Goal: Task Accomplishment & Management: Manage account settings

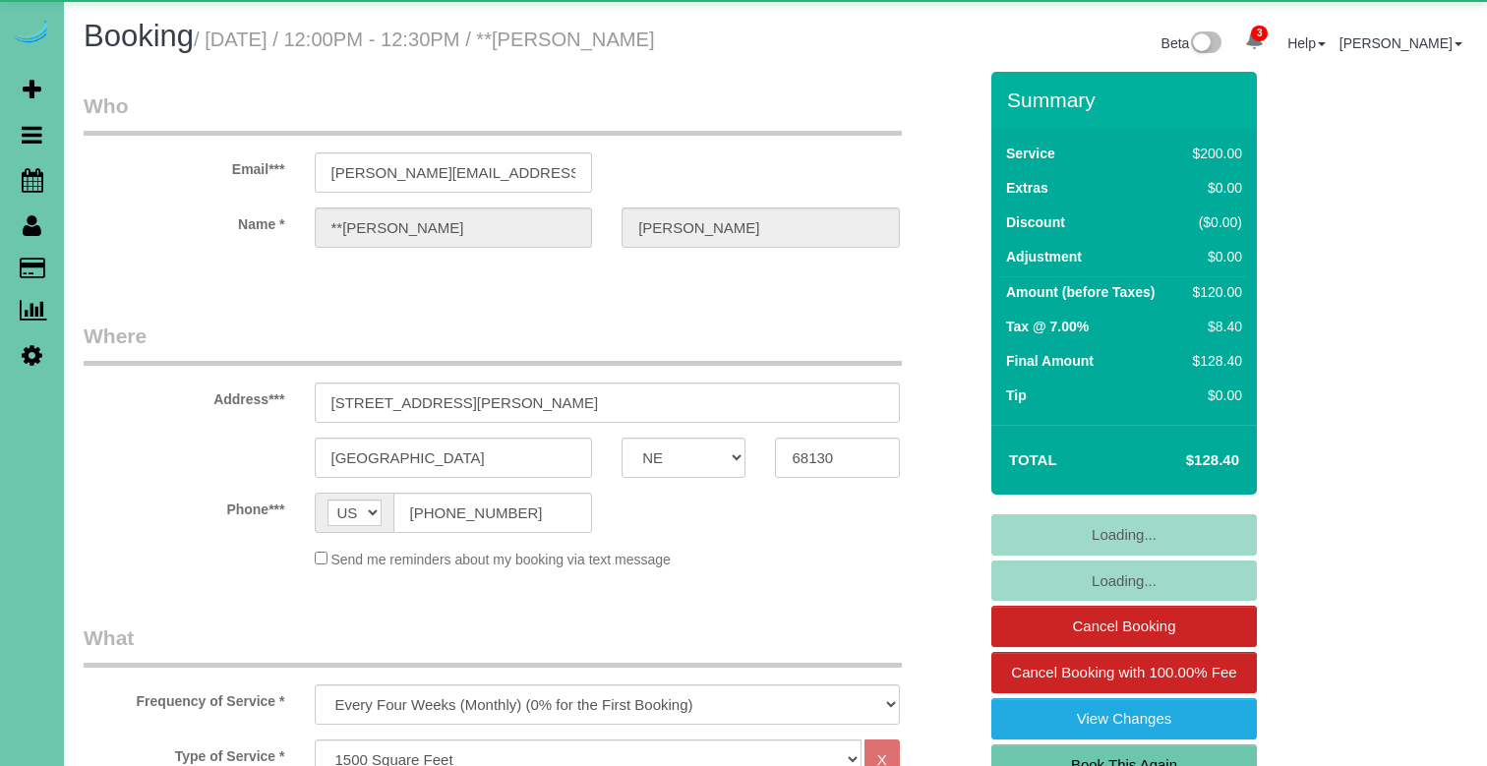
select select "NE"
select select "object:927"
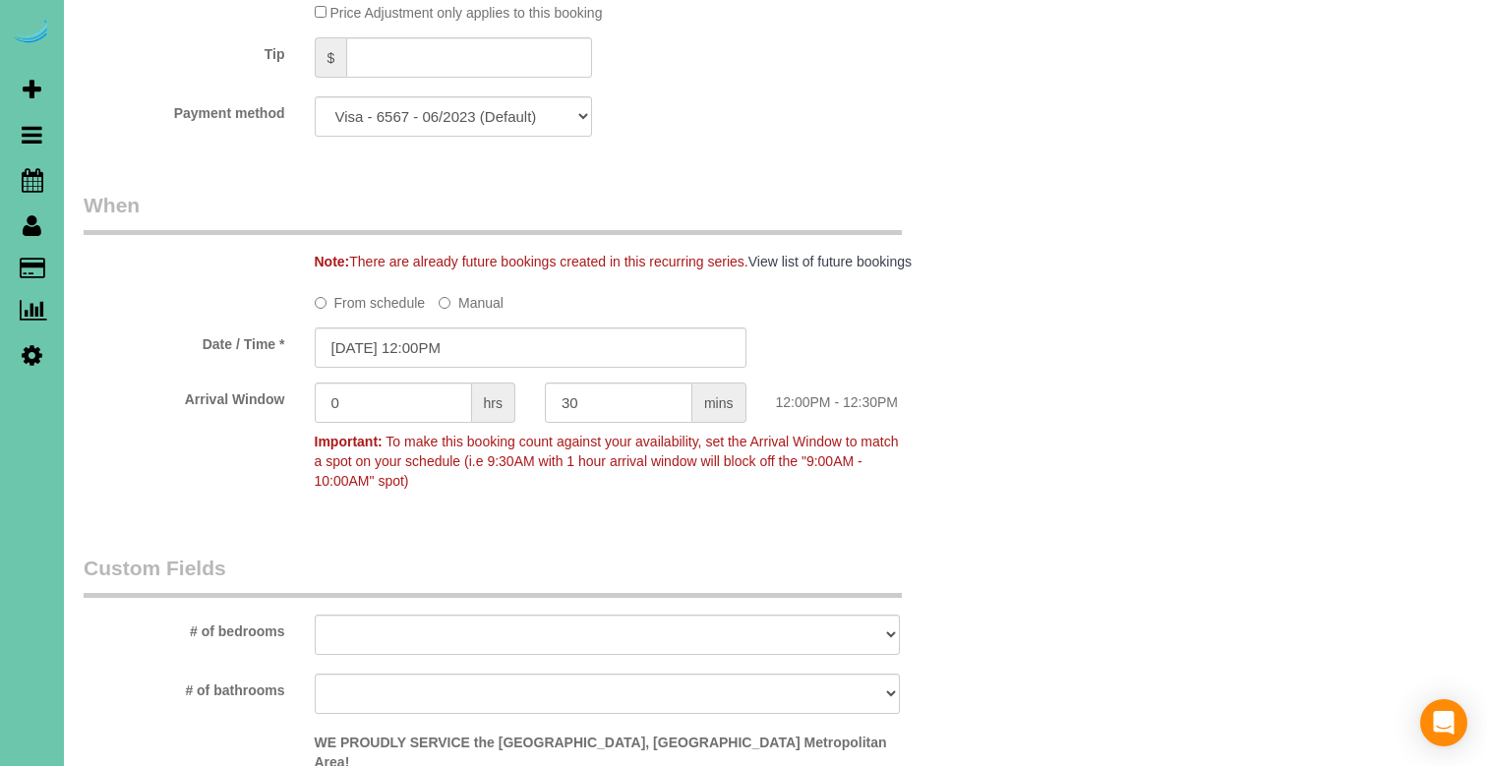
scroll to position [1318, 0]
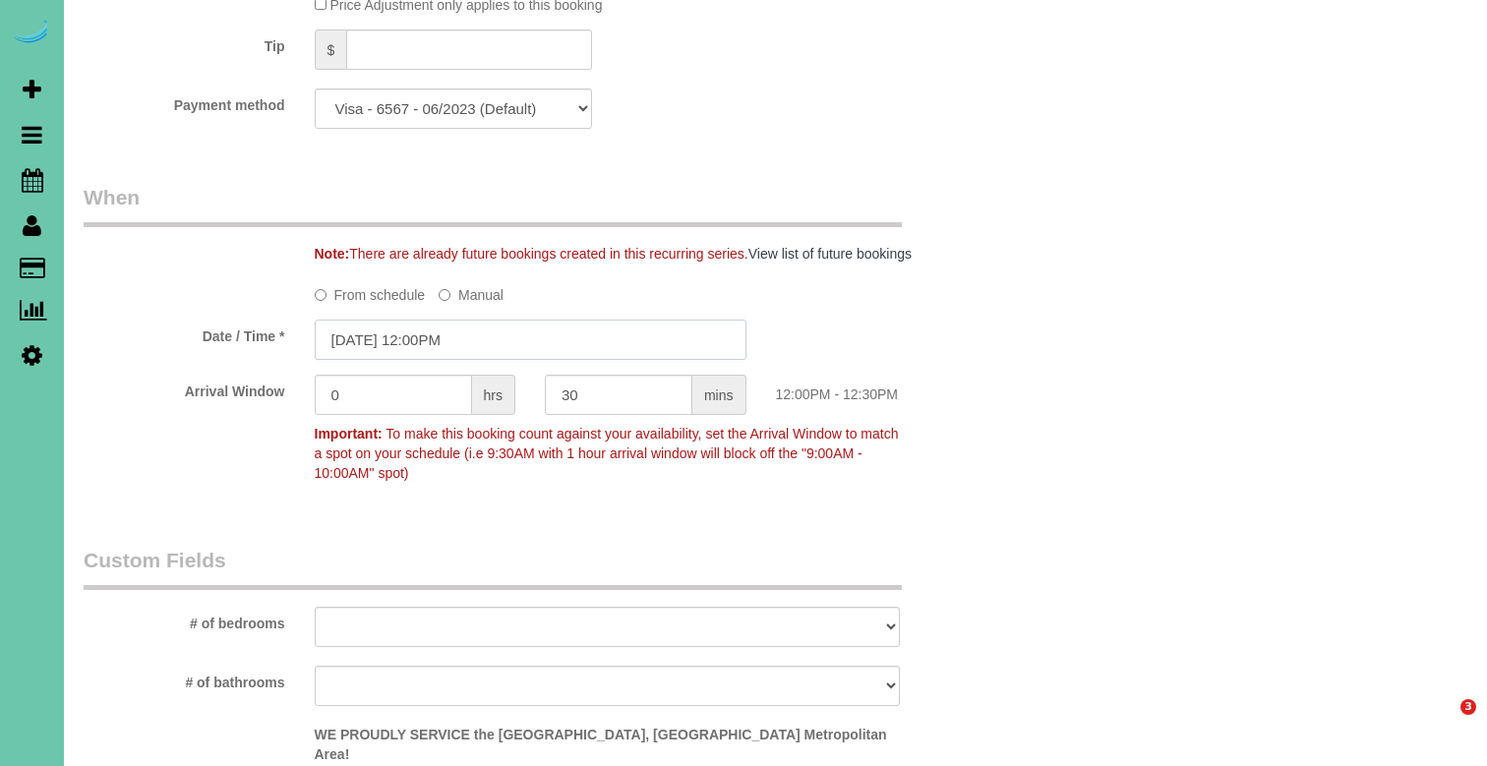
click at [565, 333] on input "09/08/2025 12:00PM" at bounding box center [531, 340] width 432 height 40
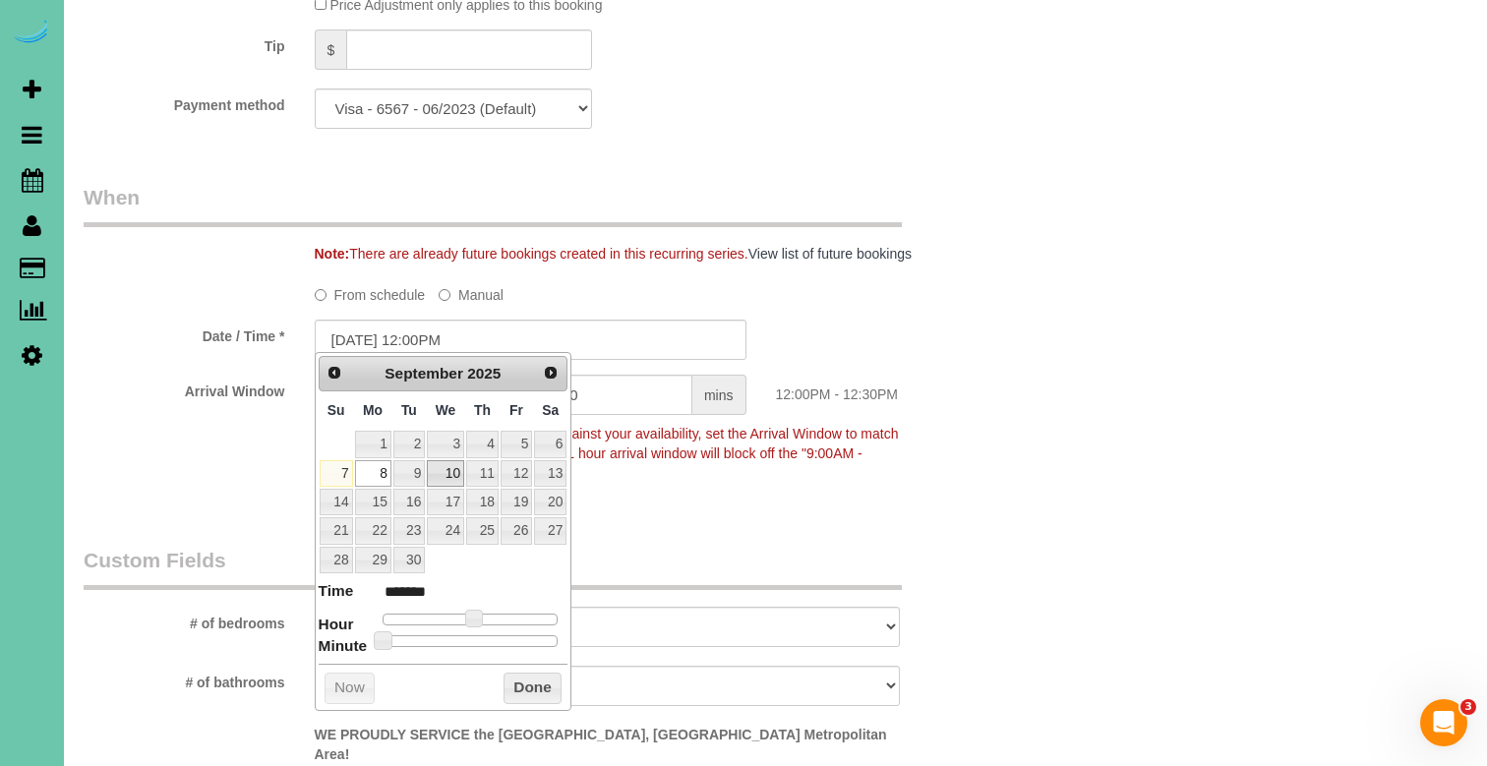
click at [443, 472] on link "10" at bounding box center [445, 473] width 37 height 27
type input "09/10/2025 12:00PM"
click at [527, 679] on button "Done" at bounding box center [532, 688] width 58 height 31
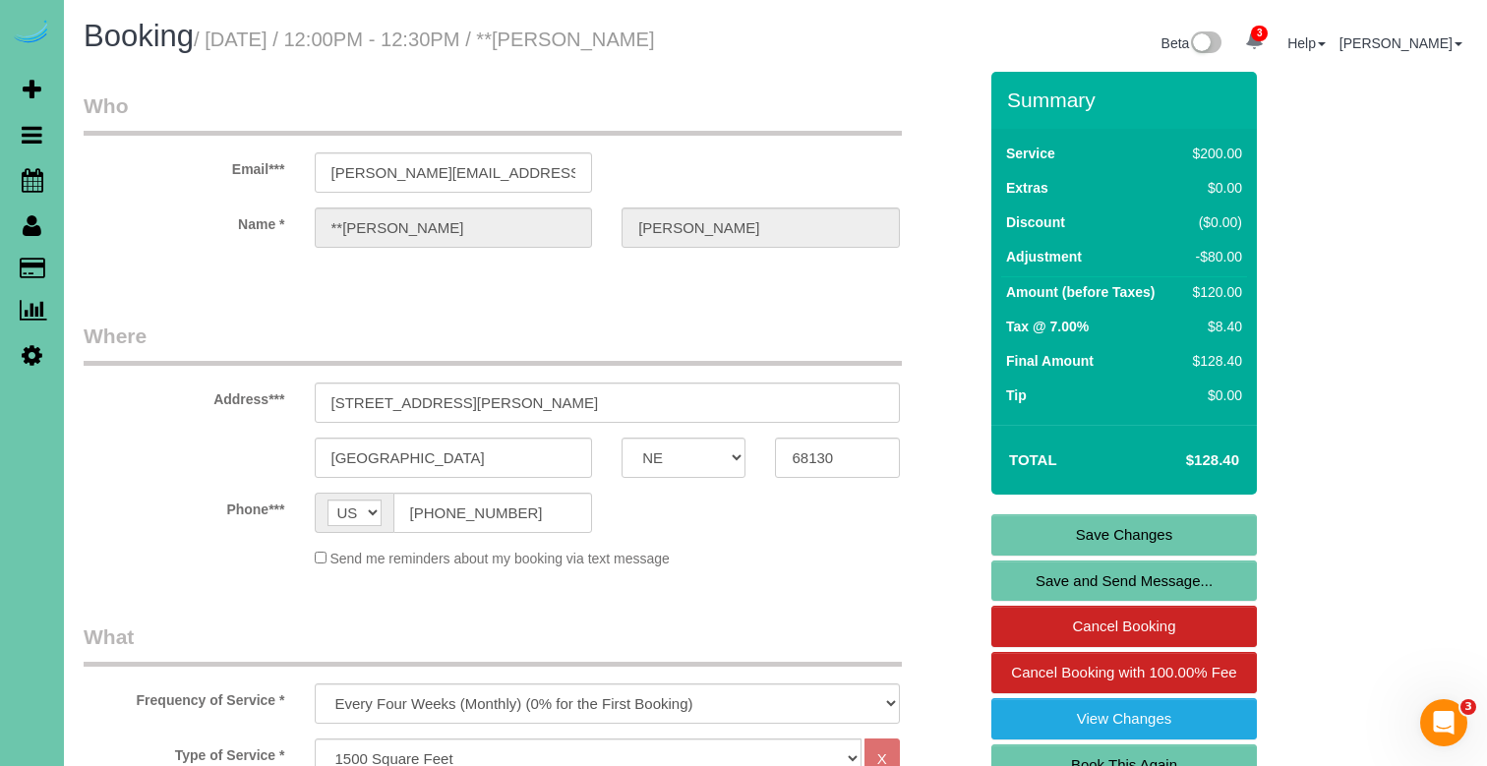
click at [1033, 542] on link "Save Changes" at bounding box center [1124, 534] width 266 height 41
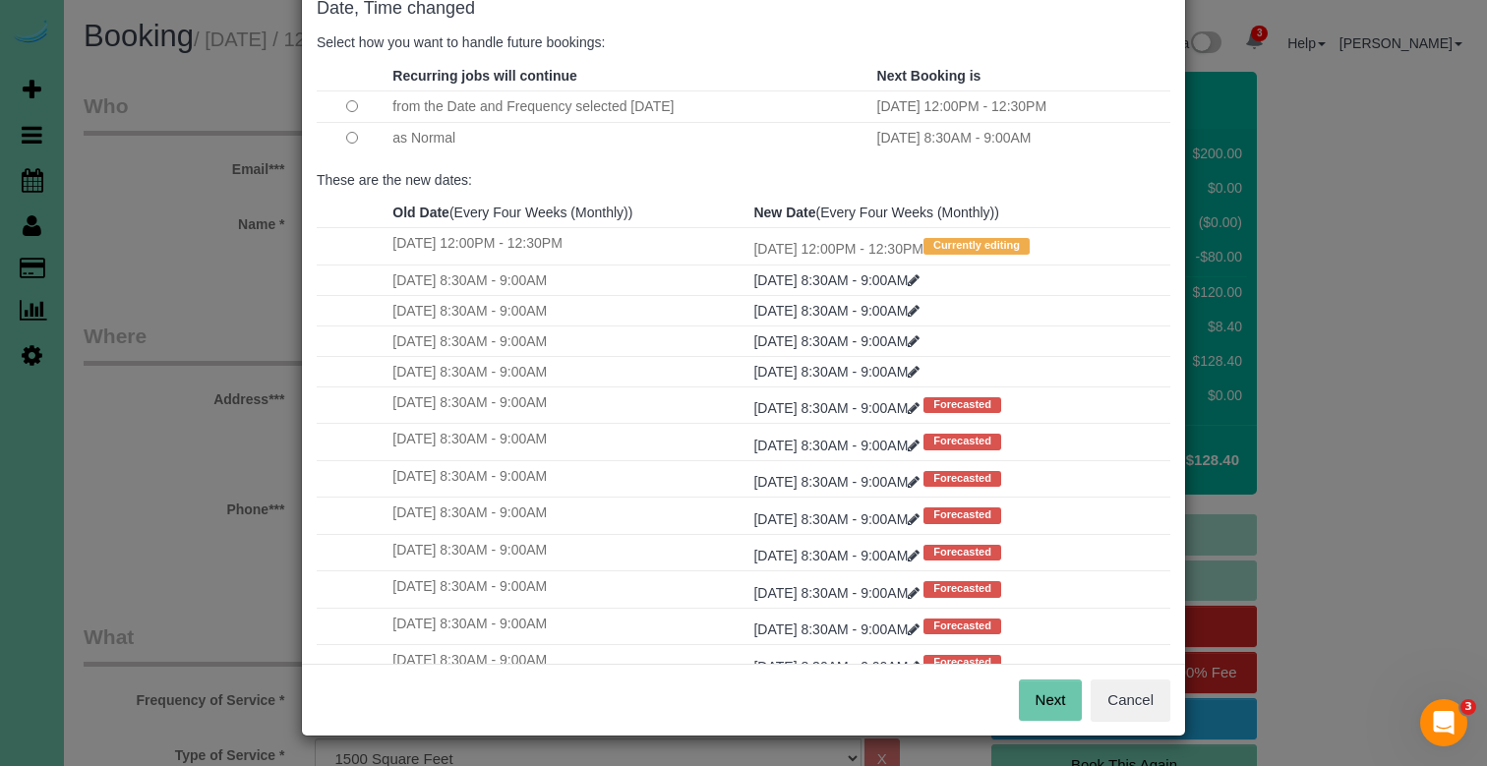
scroll to position [114, 0]
click at [1039, 697] on button "Next" at bounding box center [1051, 700] width 64 height 41
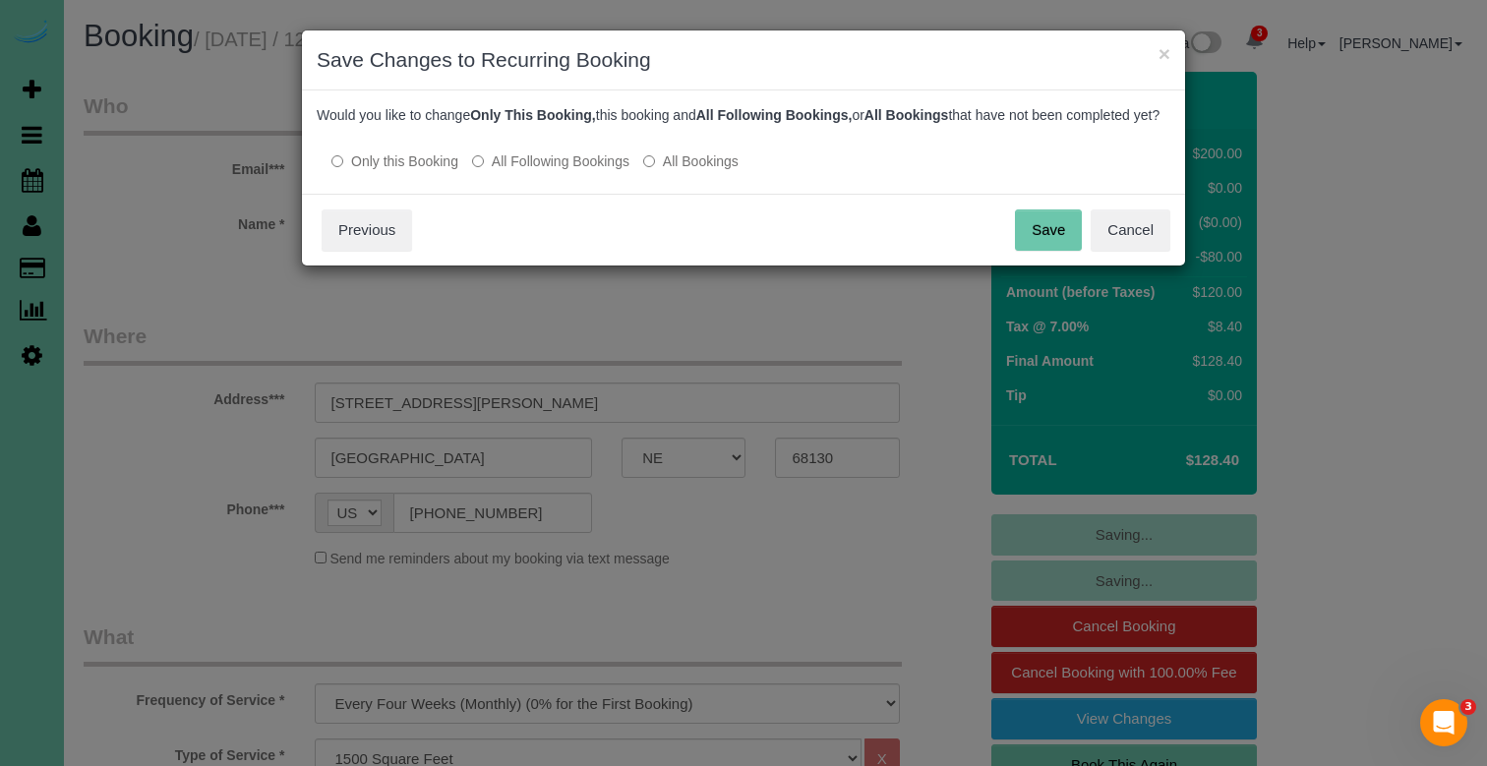
click at [1044, 251] on button "Save" at bounding box center [1048, 229] width 67 height 41
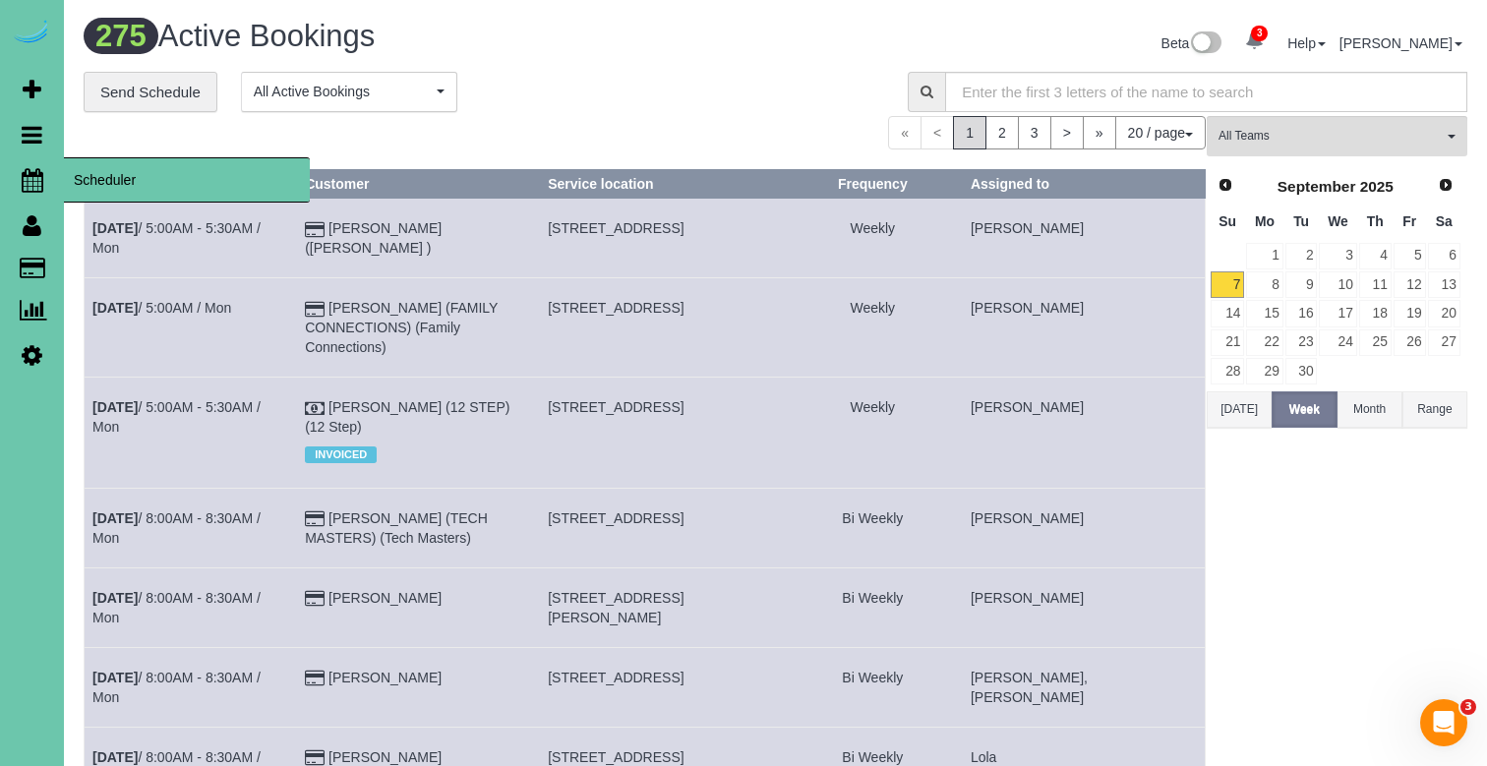
click at [24, 178] on icon at bounding box center [33, 180] width 22 height 24
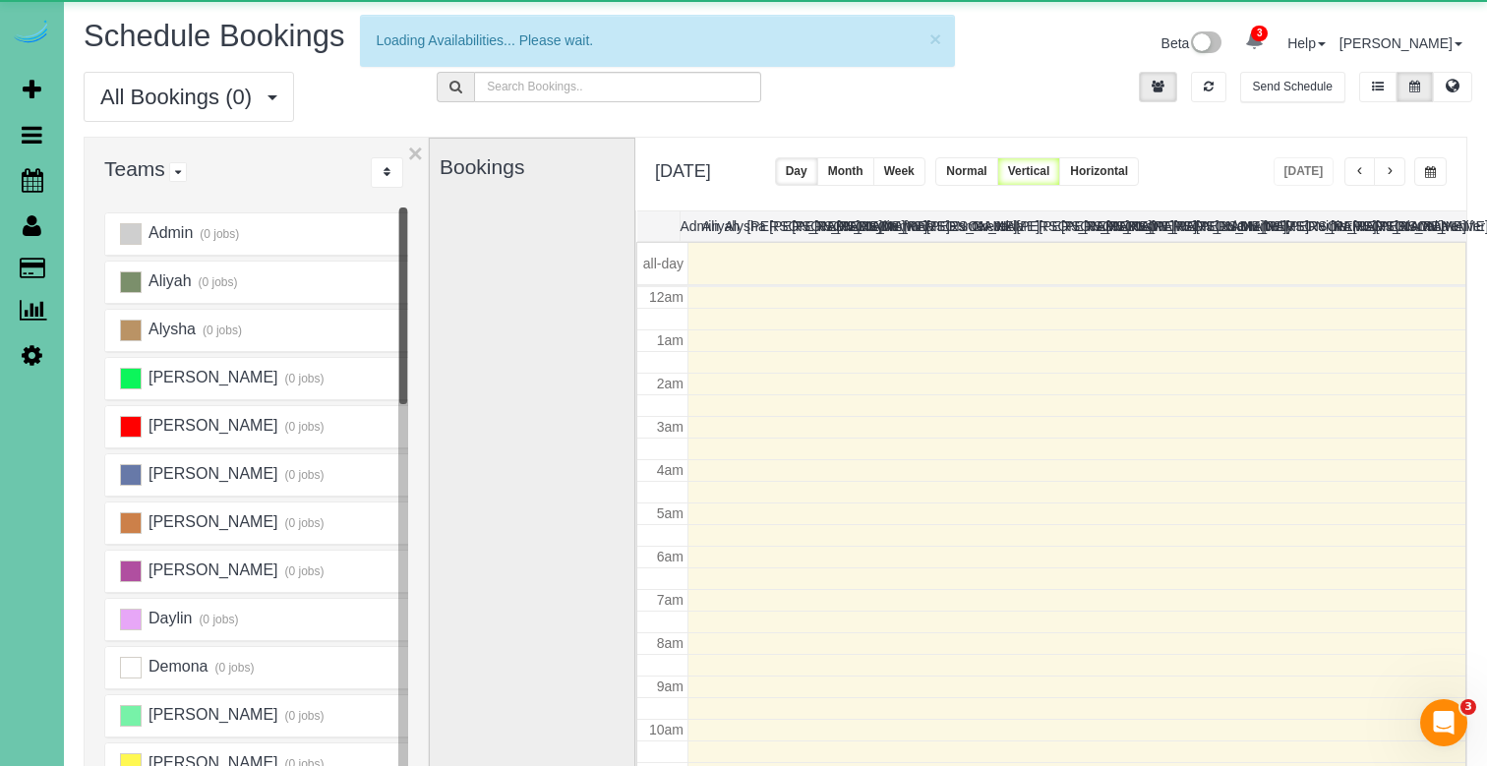
scroll to position [261, 0]
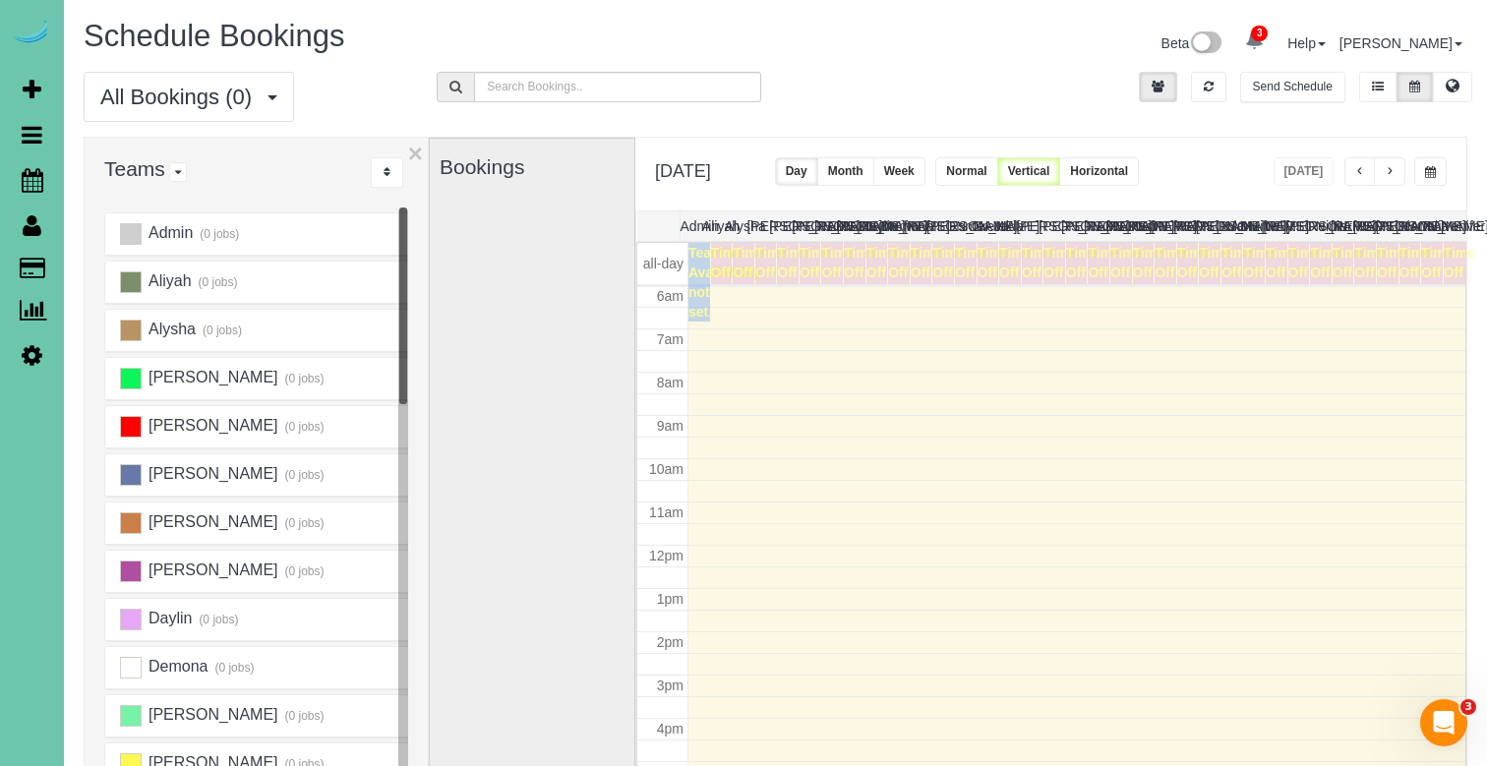
click at [1387, 168] on span "button" at bounding box center [1390, 172] width 10 height 12
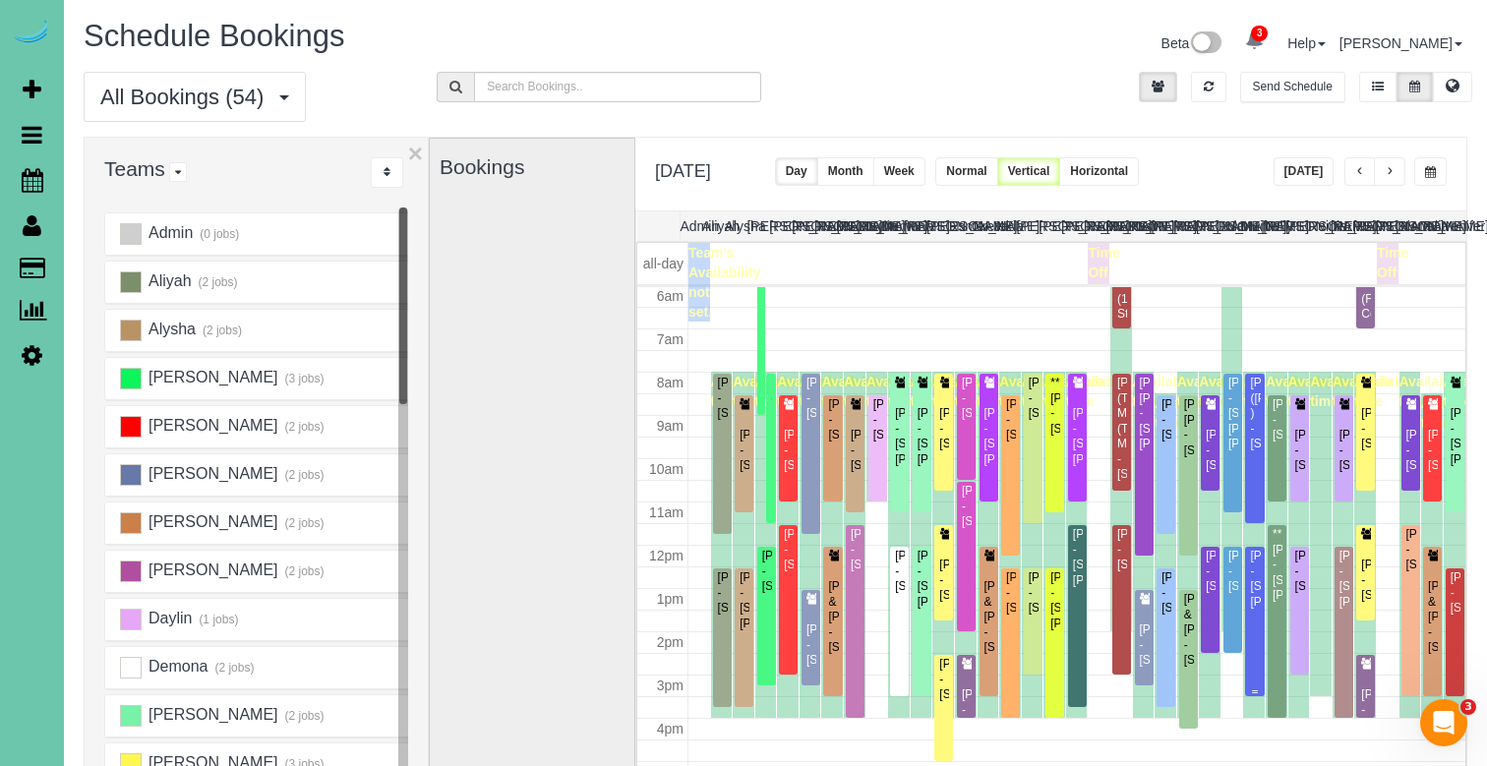
click at [1258, 588] on div "Bob Ference - 14104 Fredrick Circle, Omaha, NE 68138" at bounding box center [1254, 579] width 11 height 61
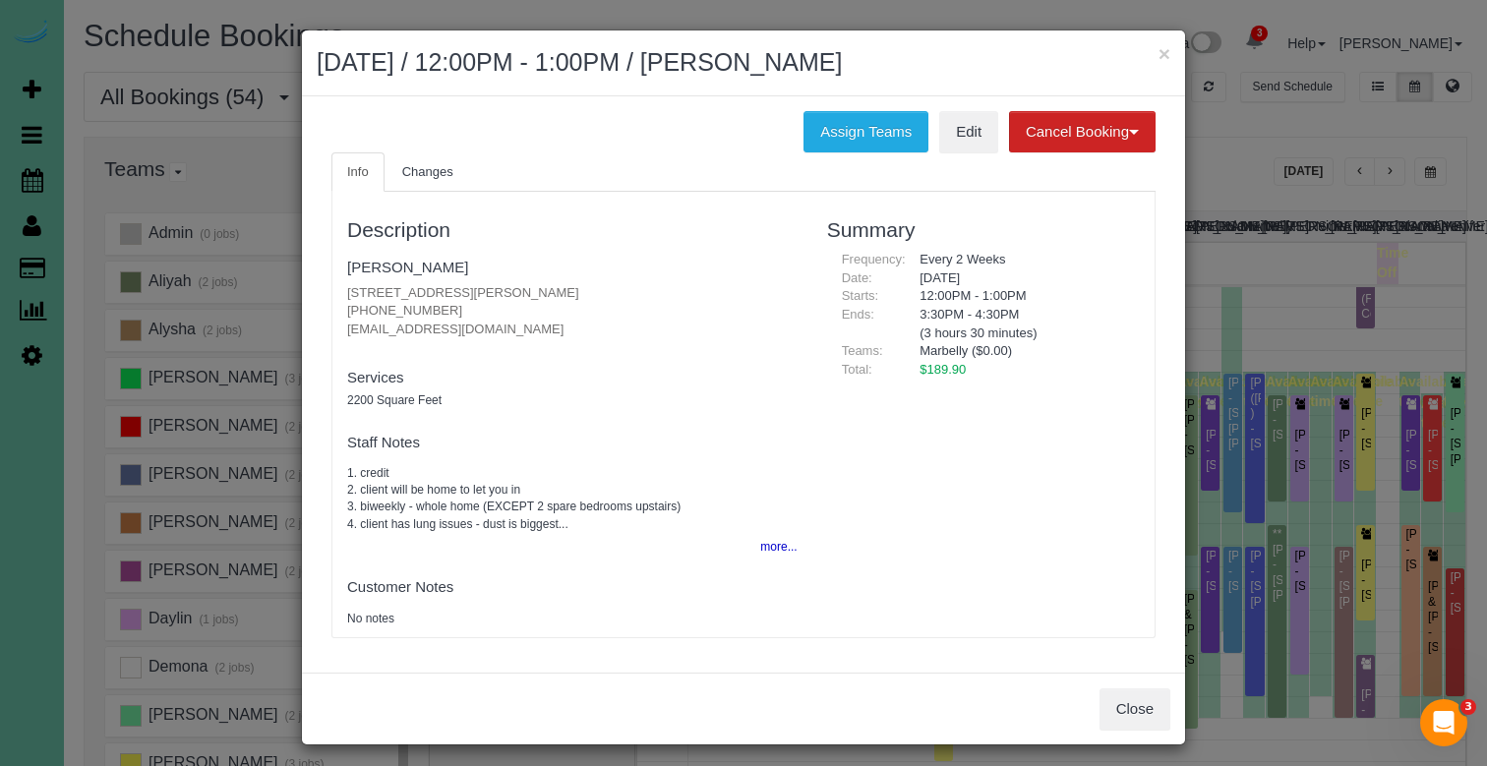
click at [1155, 47] on h2 "September 08, 2025 / 12:00PM - 1:00PM / Bob Ference" at bounding box center [744, 62] width 854 height 35
click at [1158, 47] on button "×" at bounding box center [1164, 53] width 12 height 21
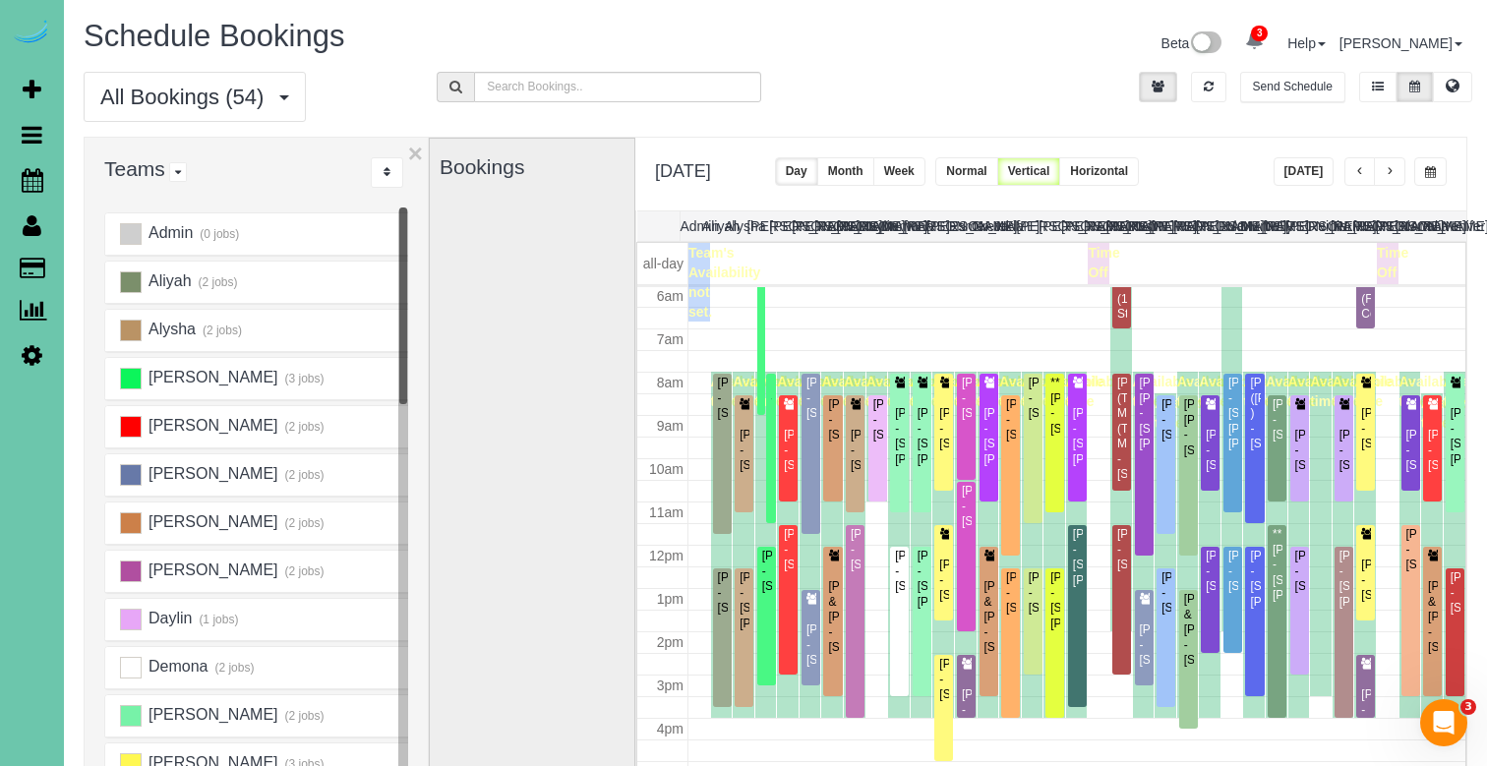
click at [1385, 175] on span "button" at bounding box center [1390, 172] width 10 height 12
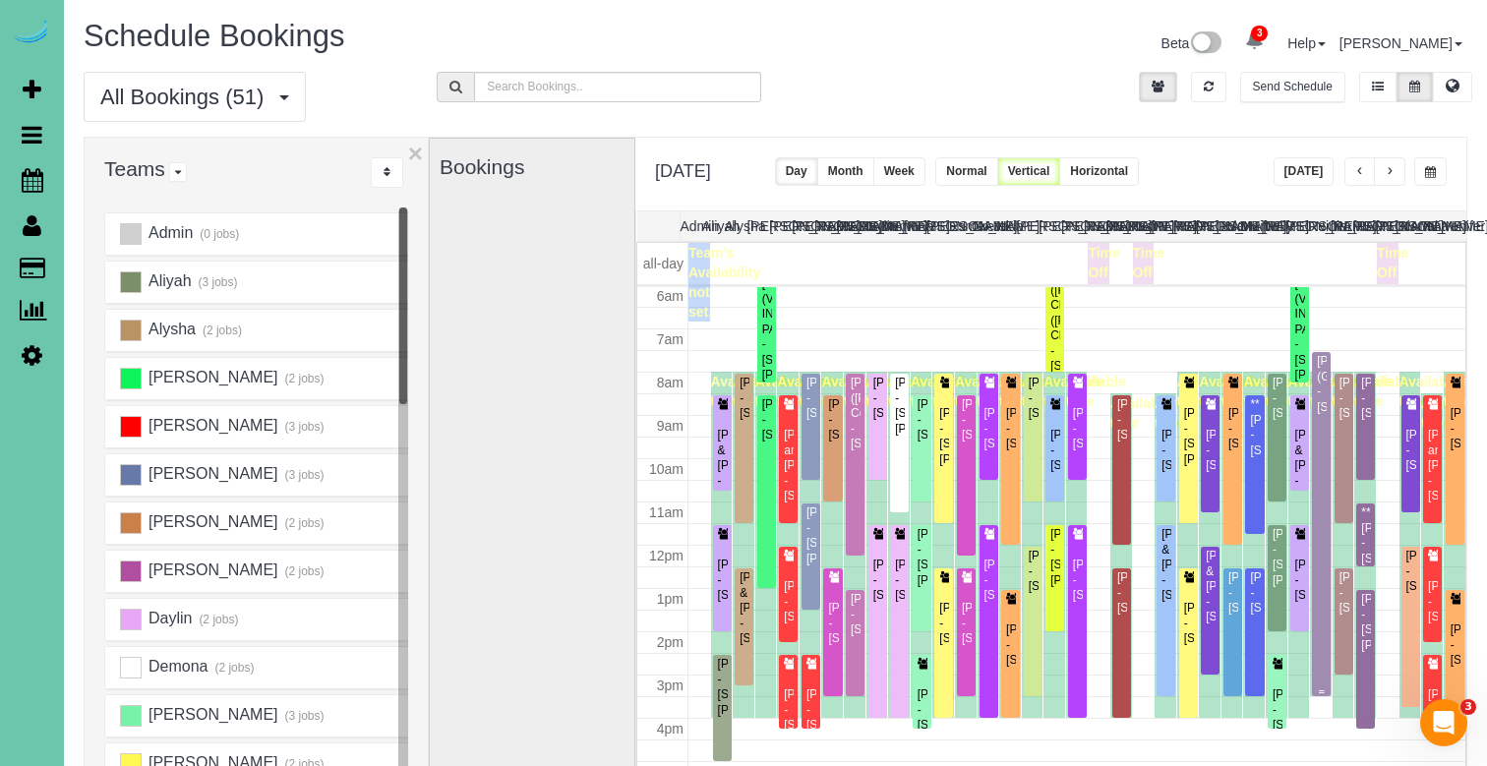
click at [1327, 415] on div "KEVIN SMITH (GHC) - 5064 S 107th Street, Omaha, NE 68127" at bounding box center [1321, 384] width 11 height 61
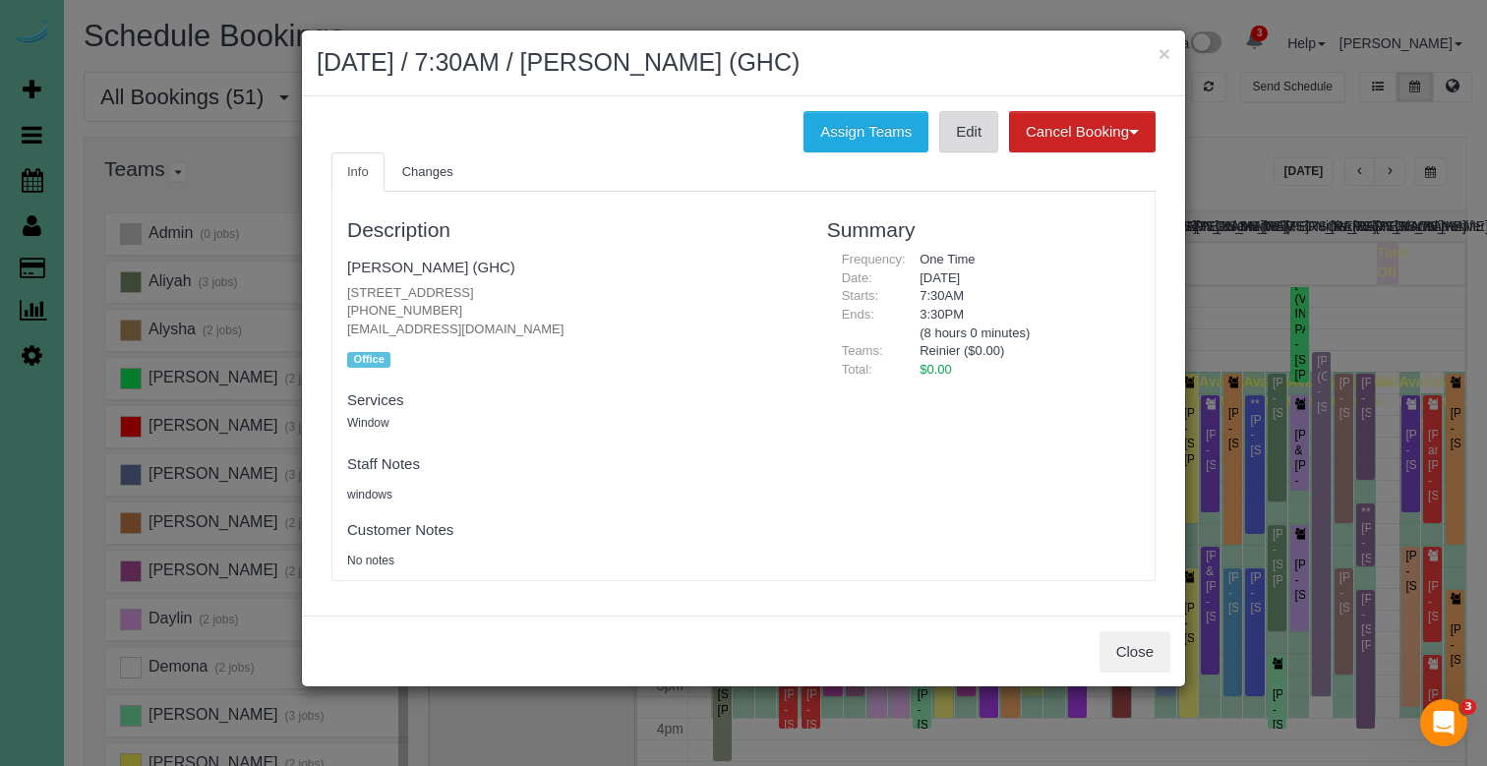
click at [959, 126] on link "Edit" at bounding box center [968, 131] width 59 height 41
click at [1161, 51] on button "×" at bounding box center [1164, 53] width 12 height 21
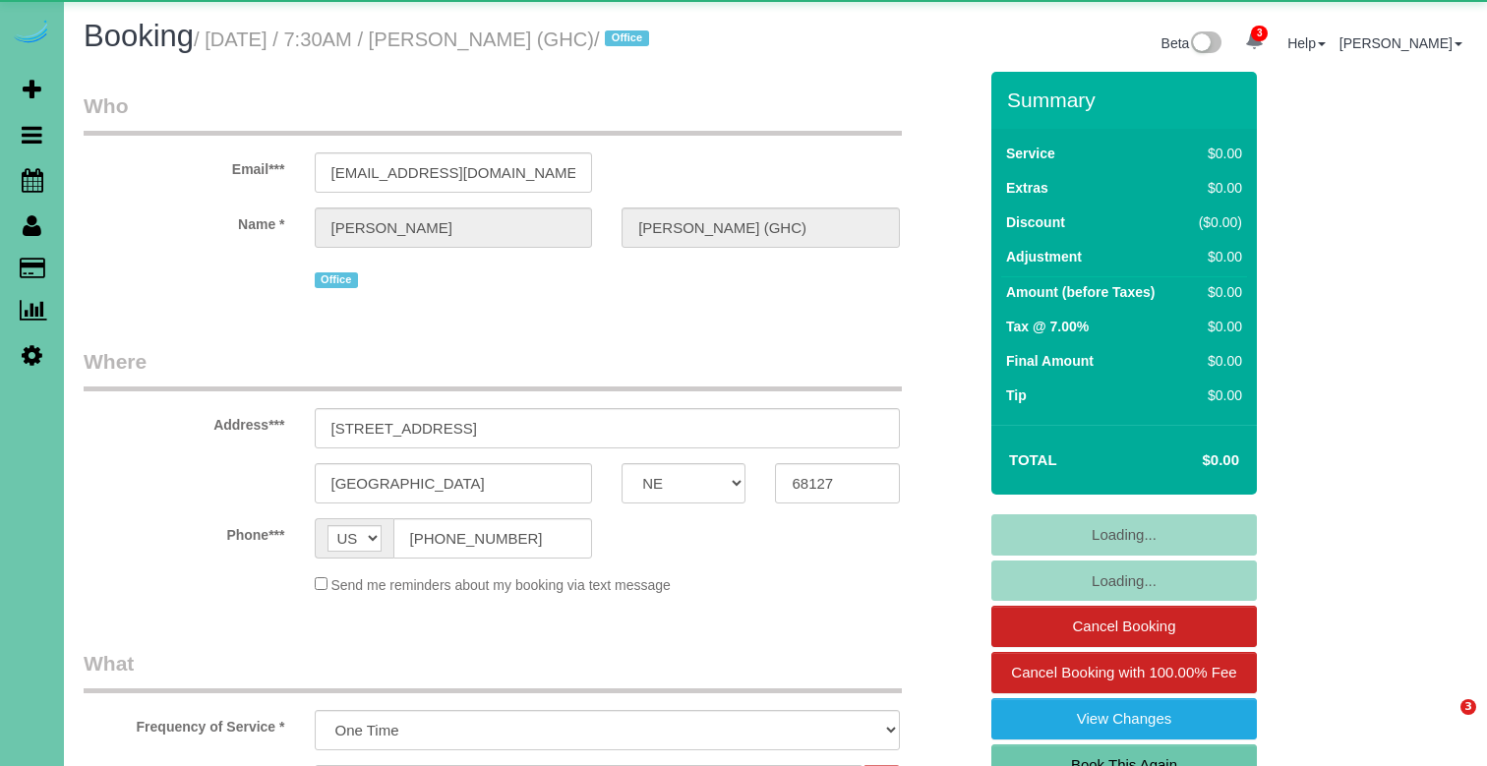
select select "NE"
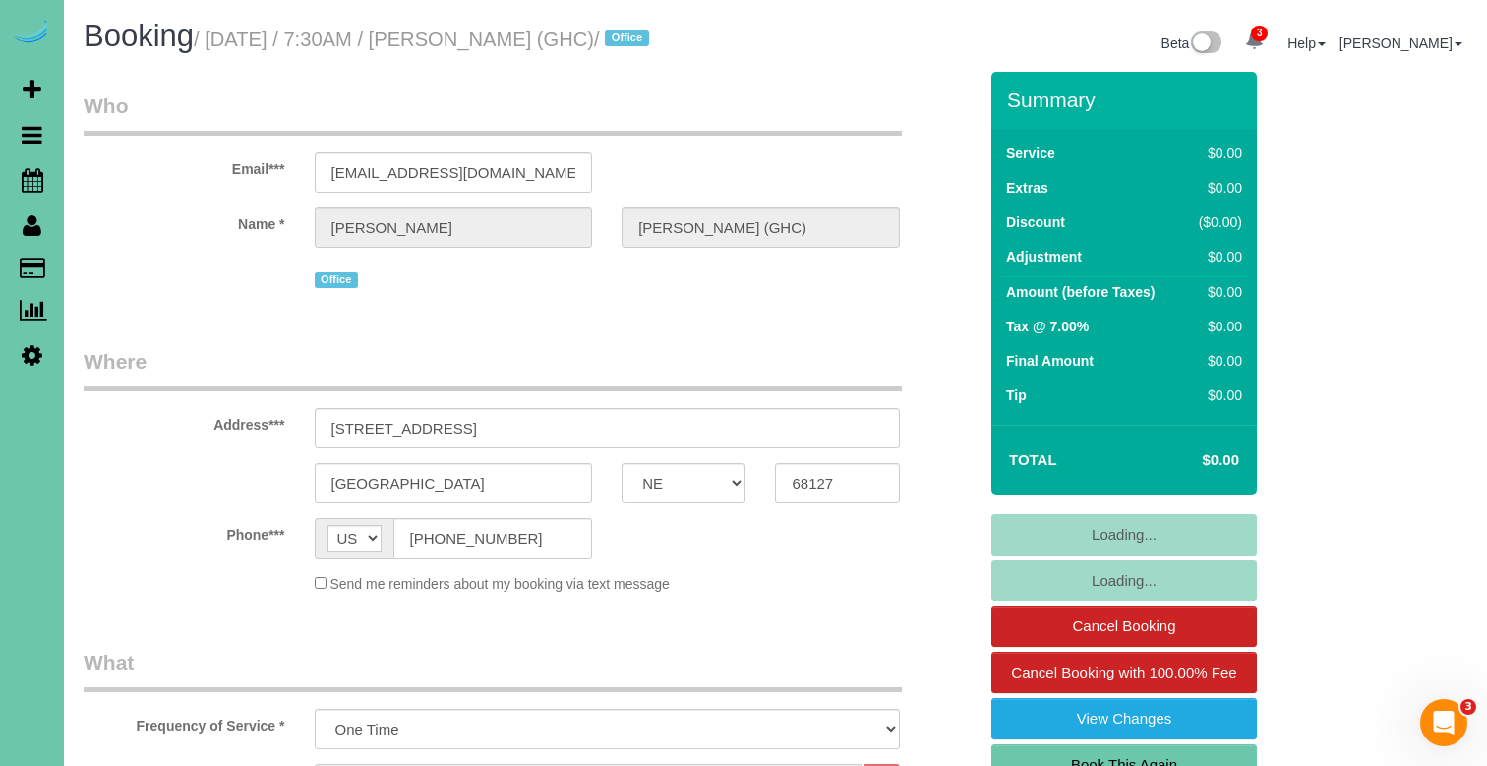
select select "object:913"
click at [1033, 744] on link "Book This Again" at bounding box center [1124, 764] width 266 height 41
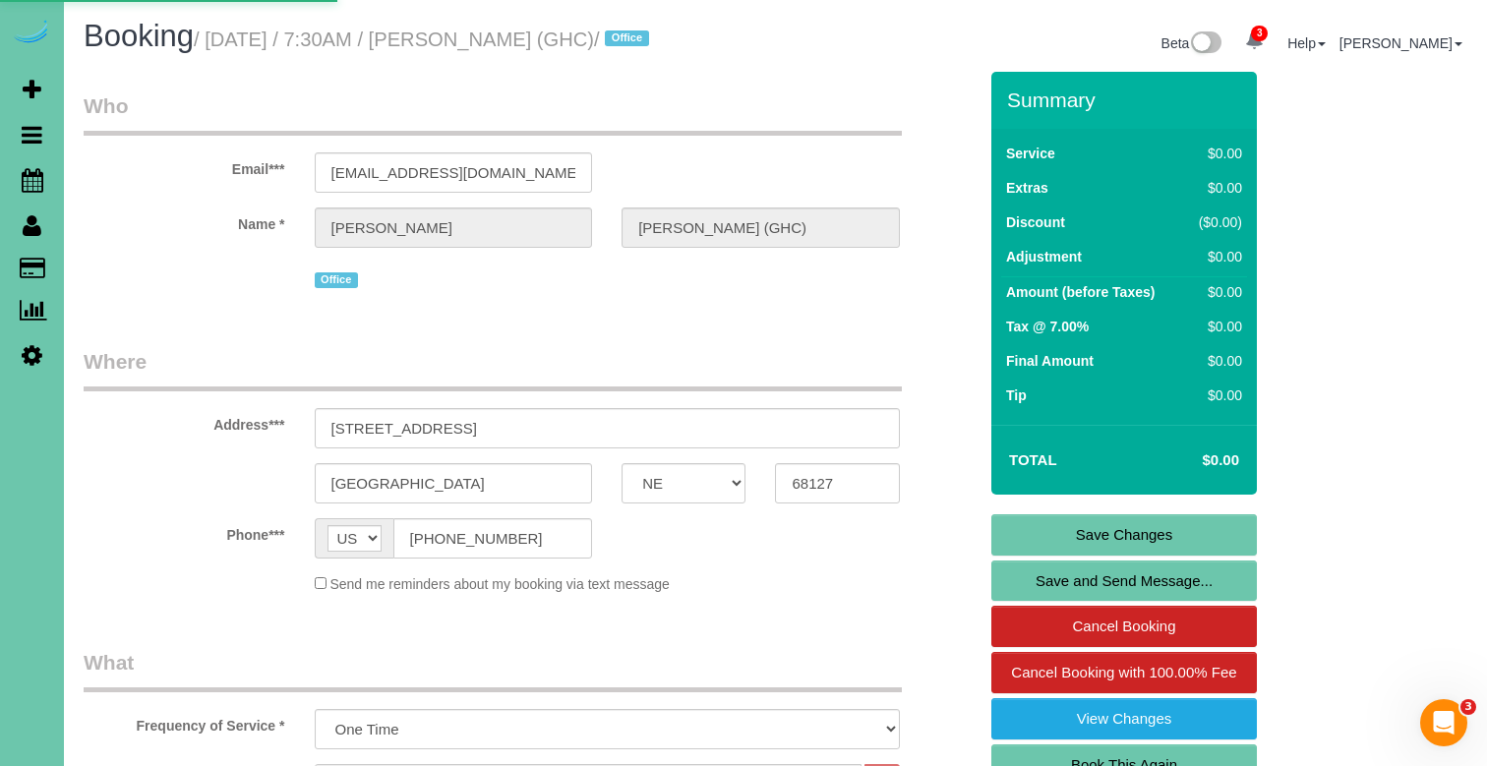
select select "NE"
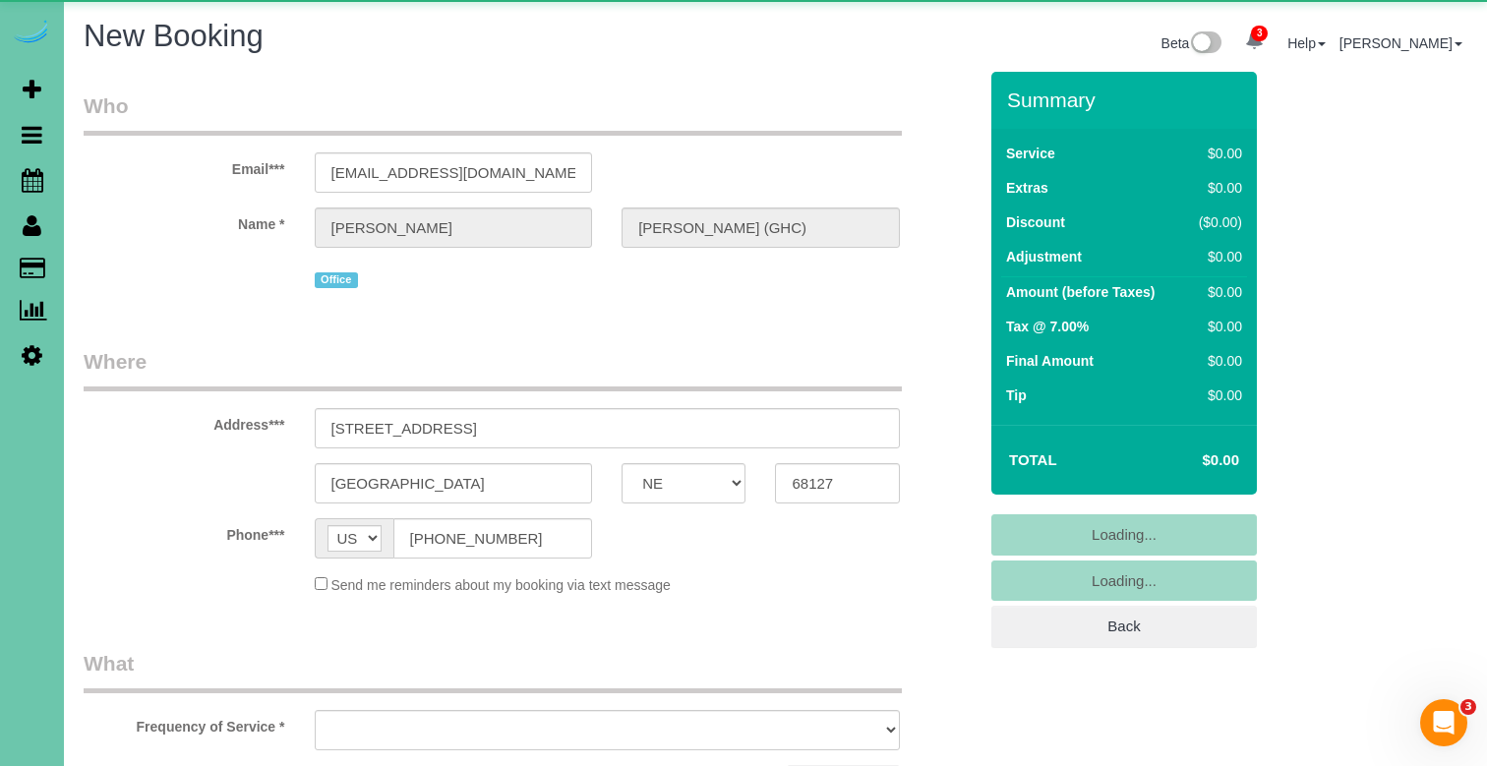
select select "string:fspay"
select select "object:1611"
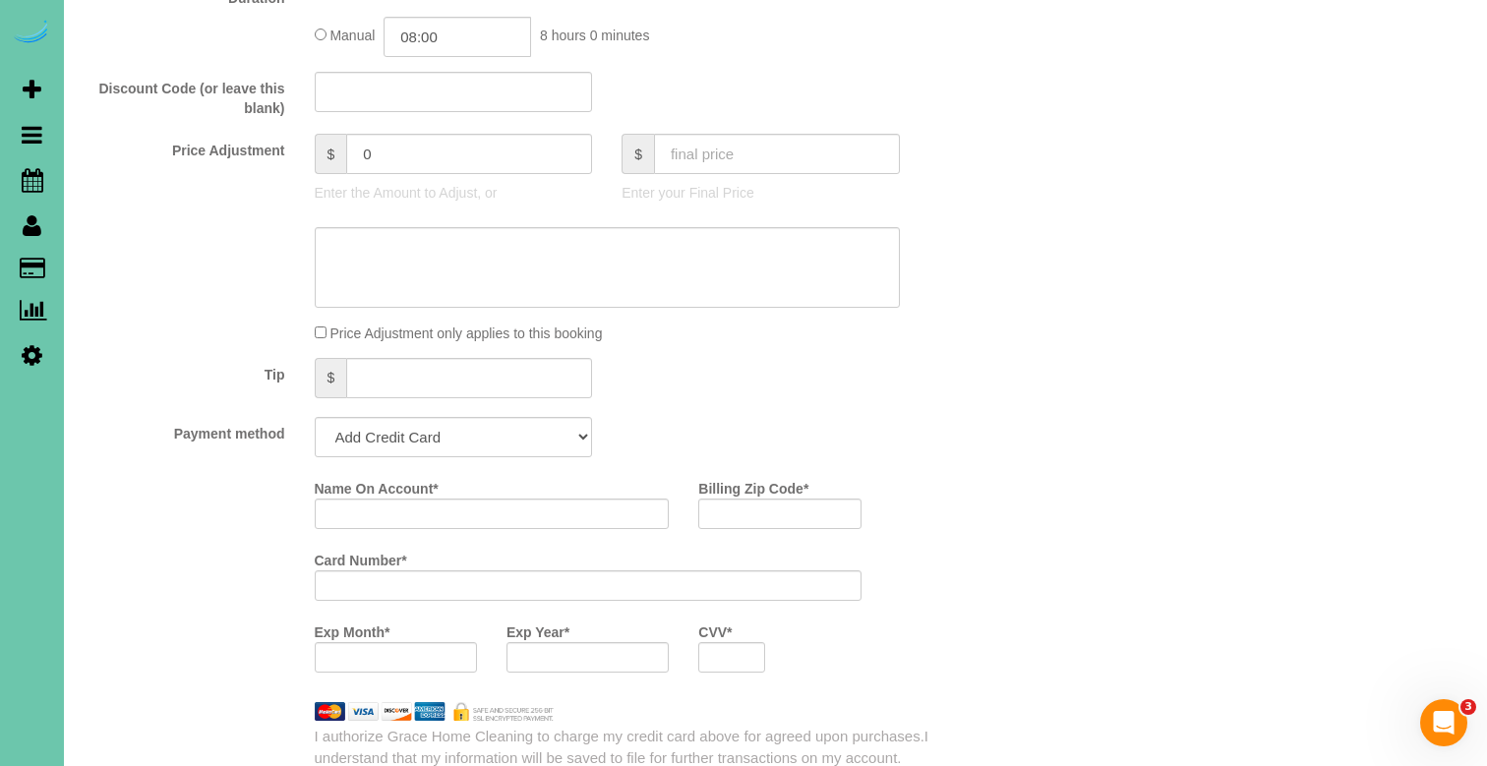
scroll to position [964, 0]
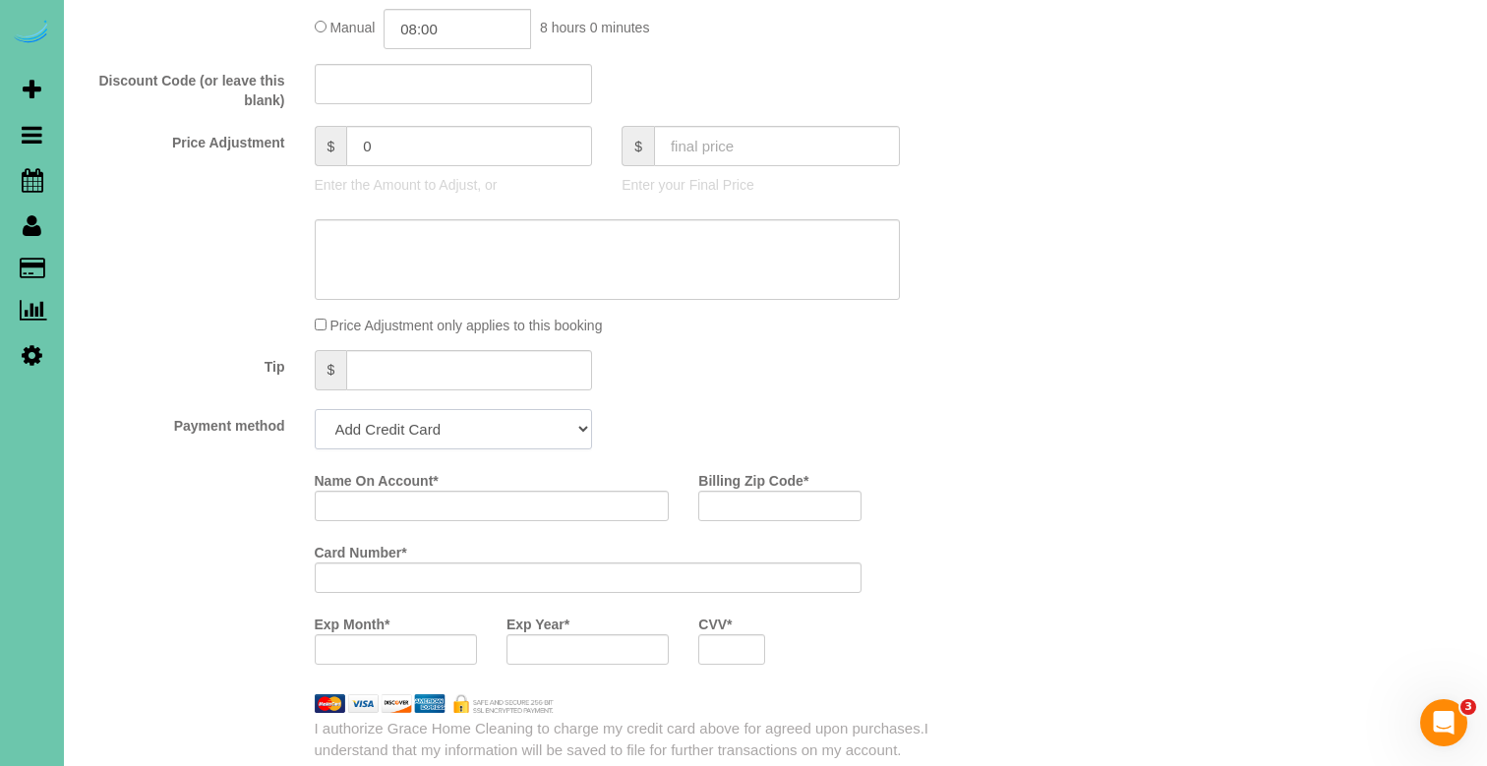
select select "string:check"
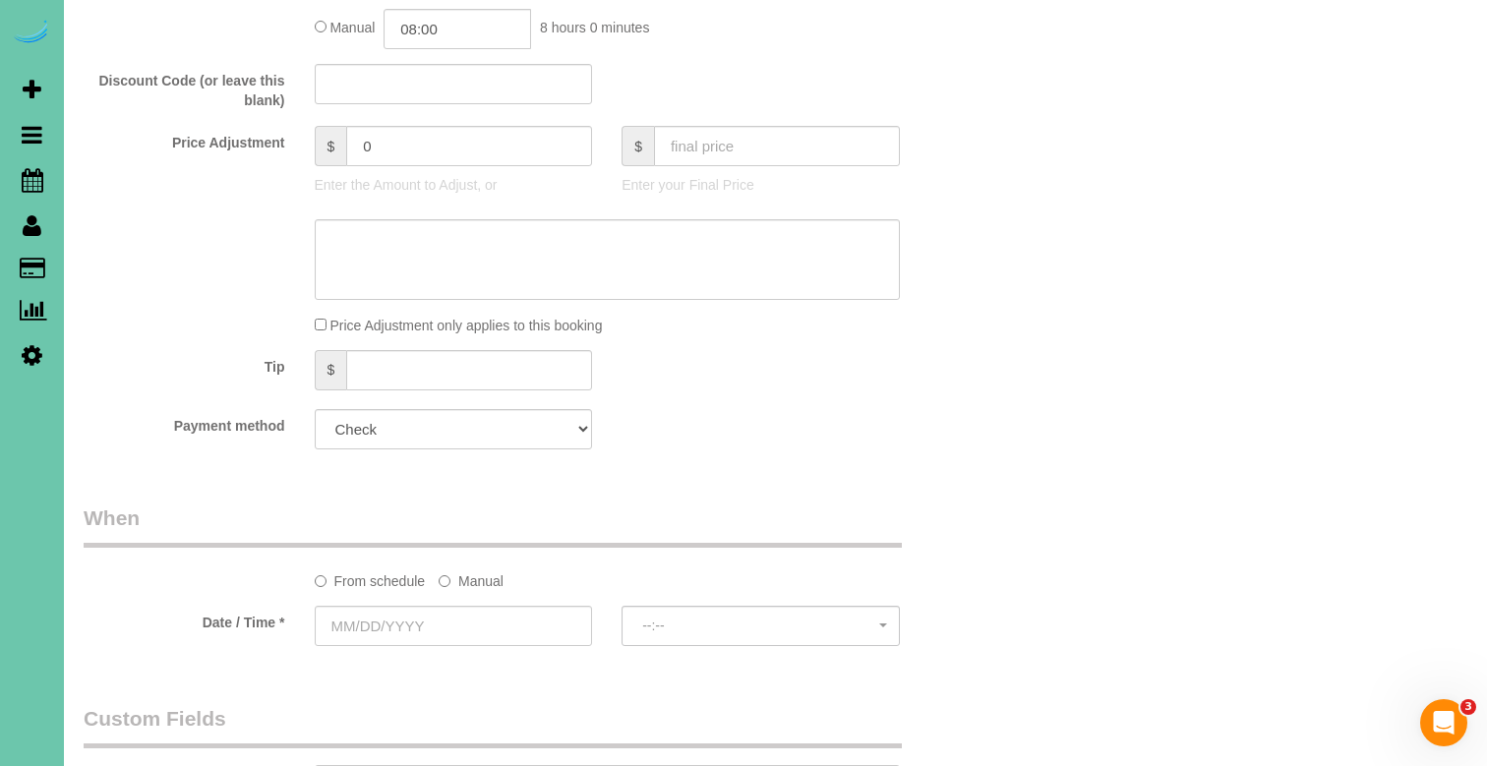
click at [468, 579] on label "Manual" at bounding box center [471, 577] width 65 height 27
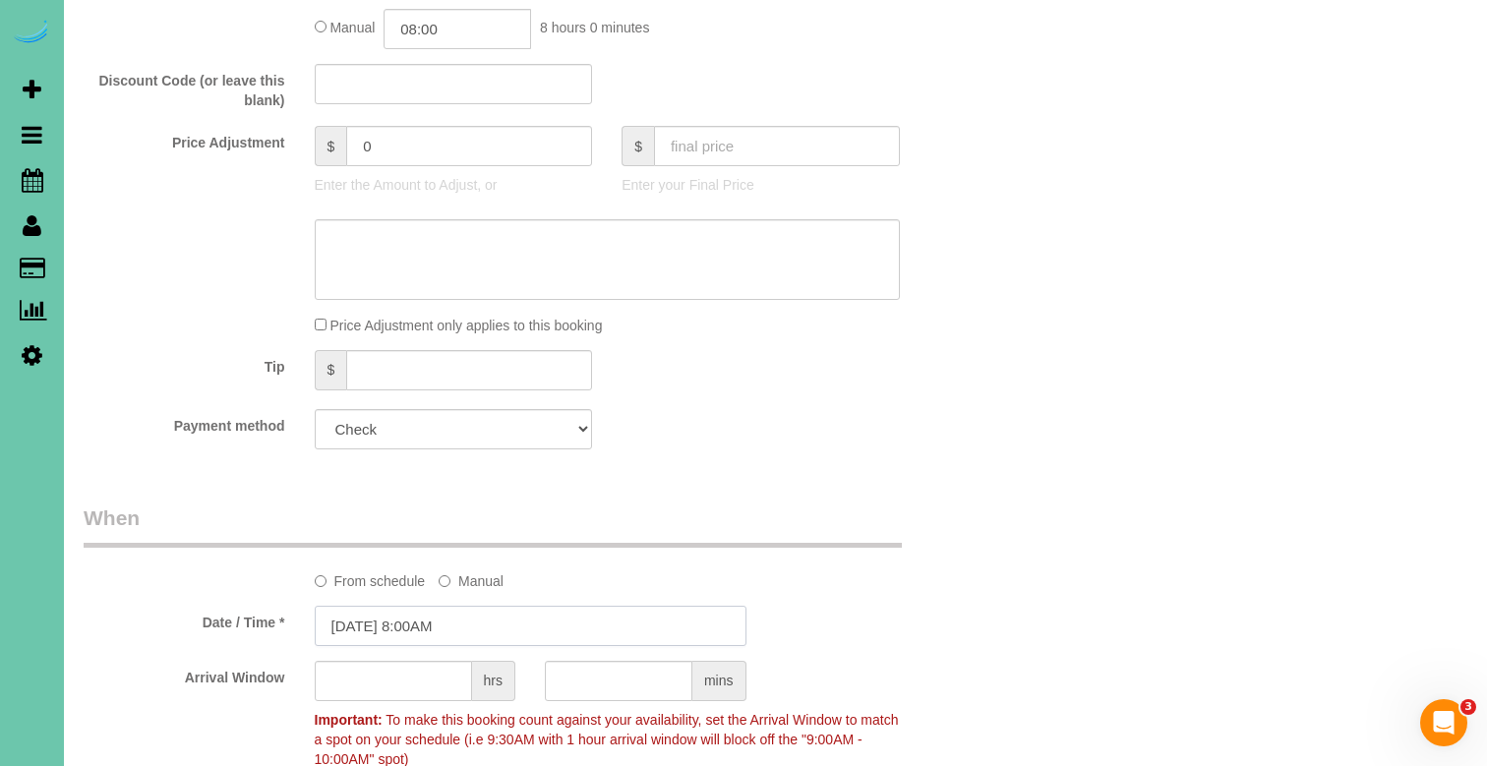
click at [428, 637] on input "09/07/2025 8:00AM" at bounding box center [531, 626] width 432 height 40
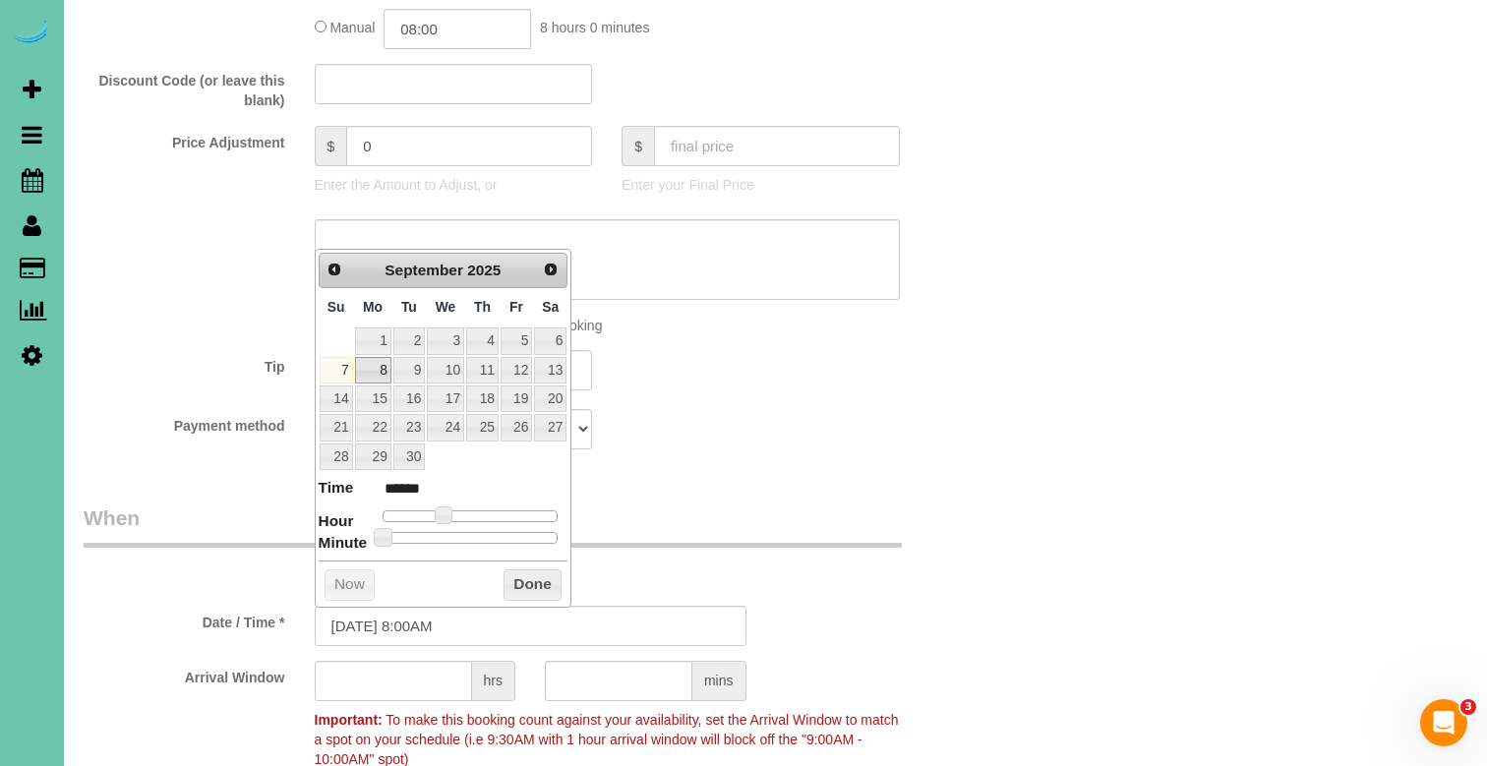
click at [376, 372] on link "8" at bounding box center [373, 370] width 36 height 27
type input "09/08/2025 7:00AM"
type input "******"
click at [429, 507] on span at bounding box center [436, 515] width 18 height 18
click at [427, 623] on input "09/08/2025 7:00AM" at bounding box center [531, 626] width 432 height 40
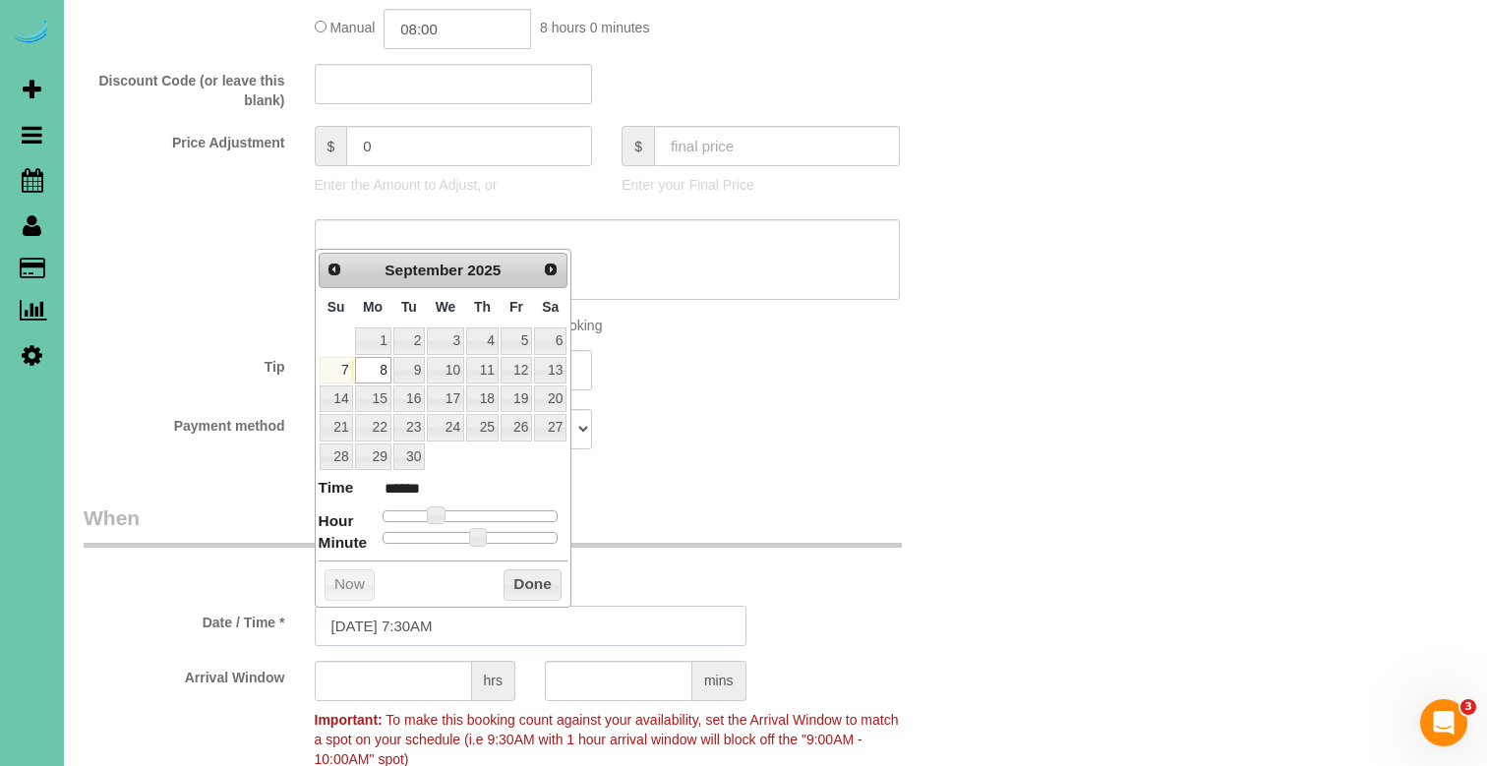
type input "09/08/2025 7:30AM"
click at [793, 505] on legend "When" at bounding box center [493, 525] width 818 height 44
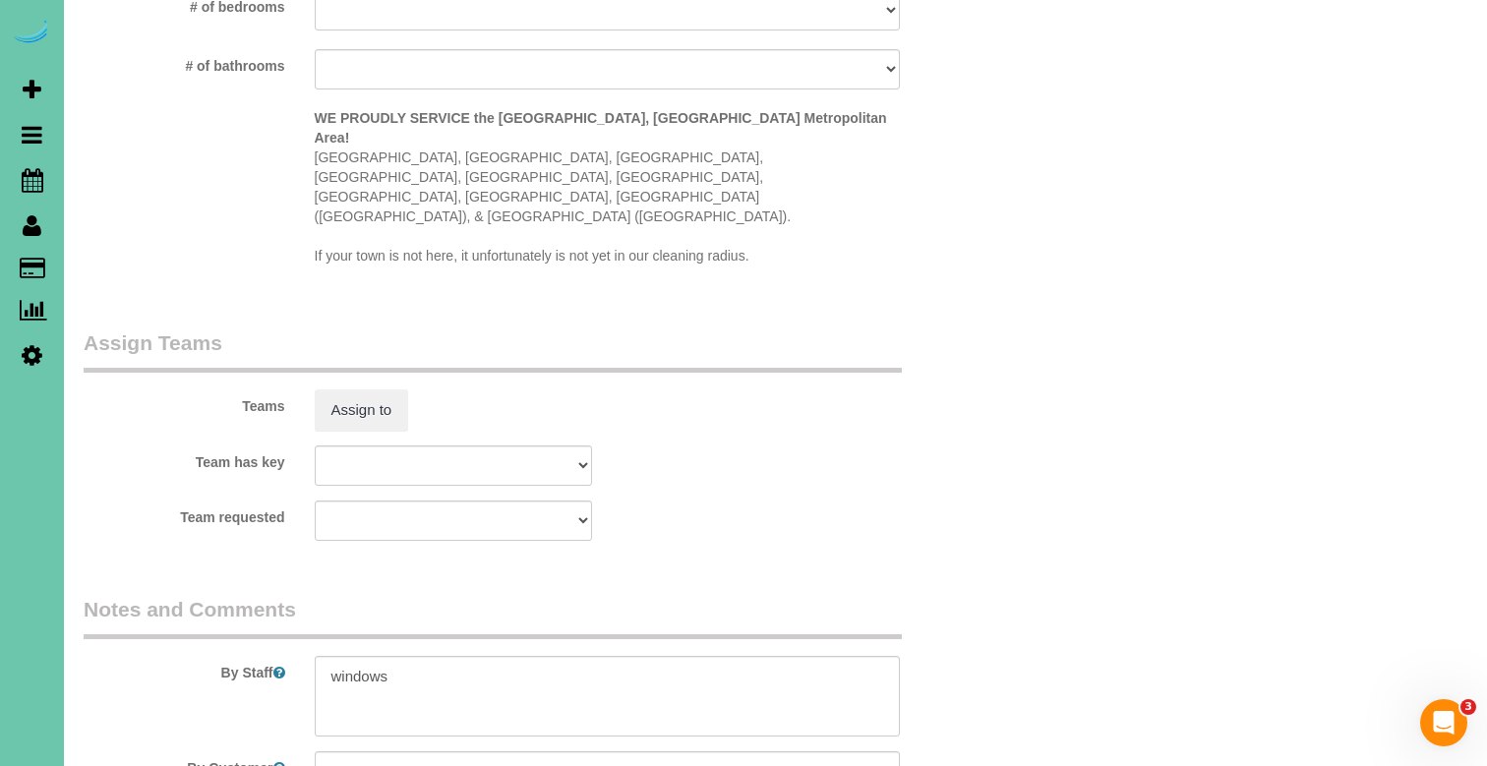
scroll to position [1866, 0]
click at [348, 388] on button "Assign to" at bounding box center [362, 408] width 94 height 41
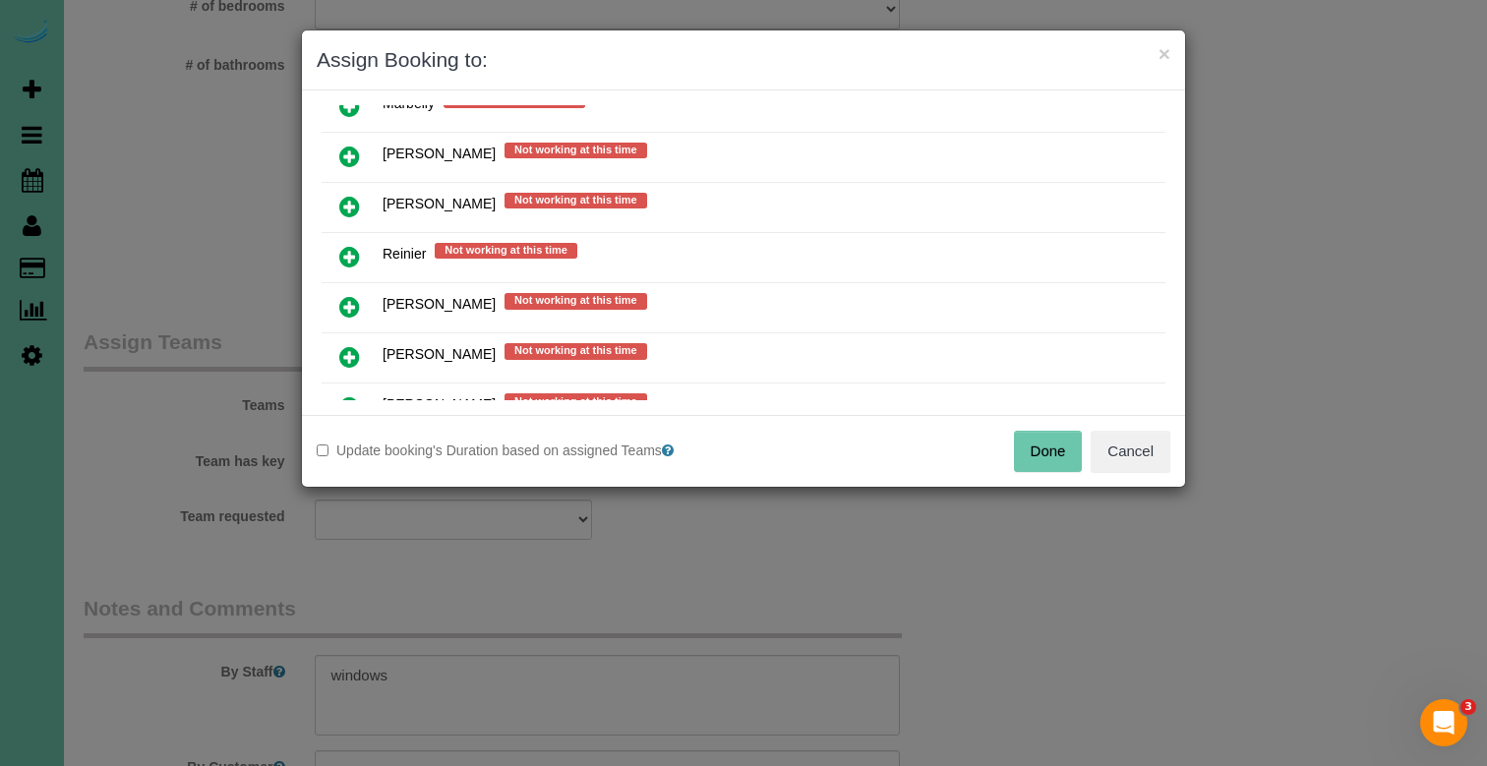
scroll to position [1486, 0]
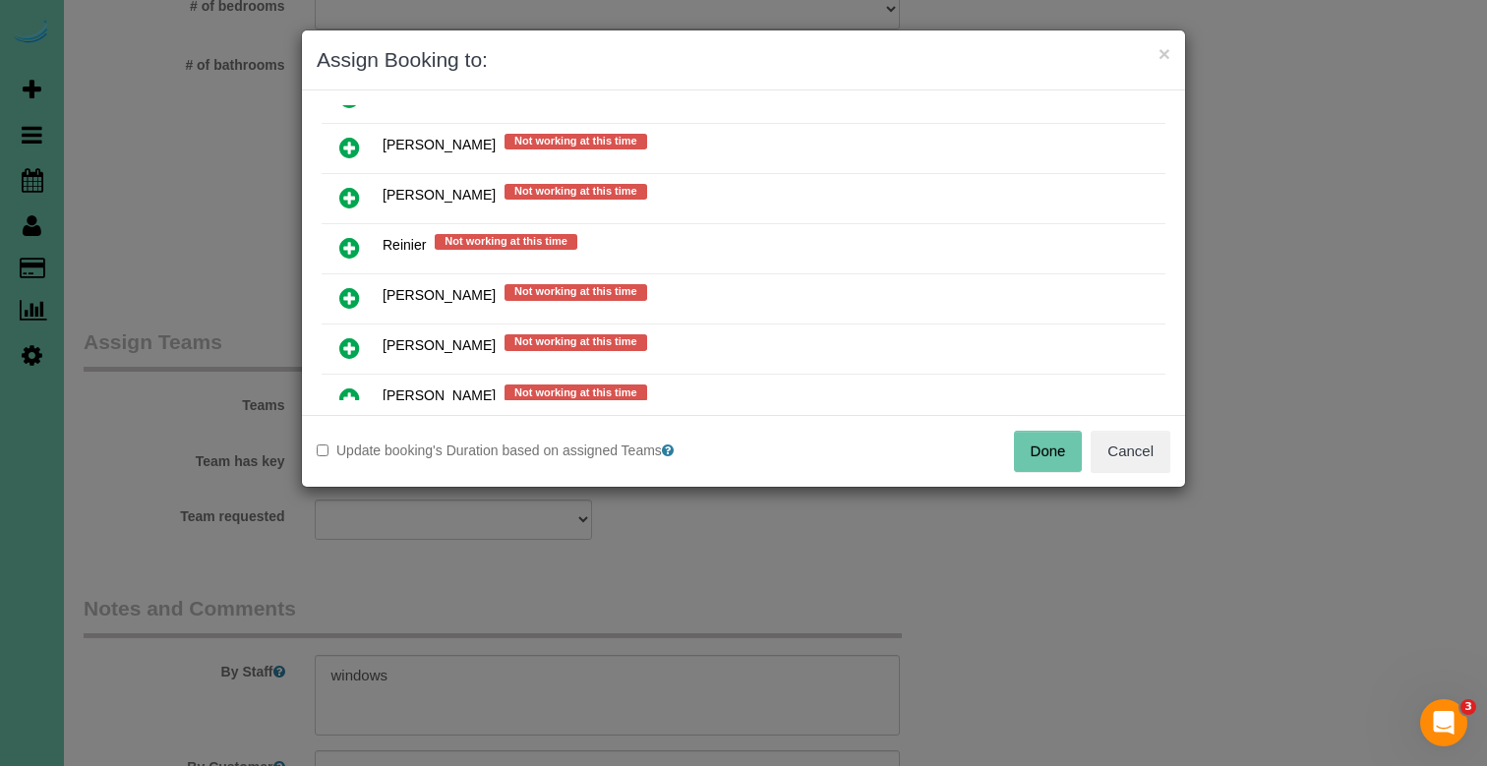
click at [339, 236] on icon at bounding box center [349, 248] width 21 height 24
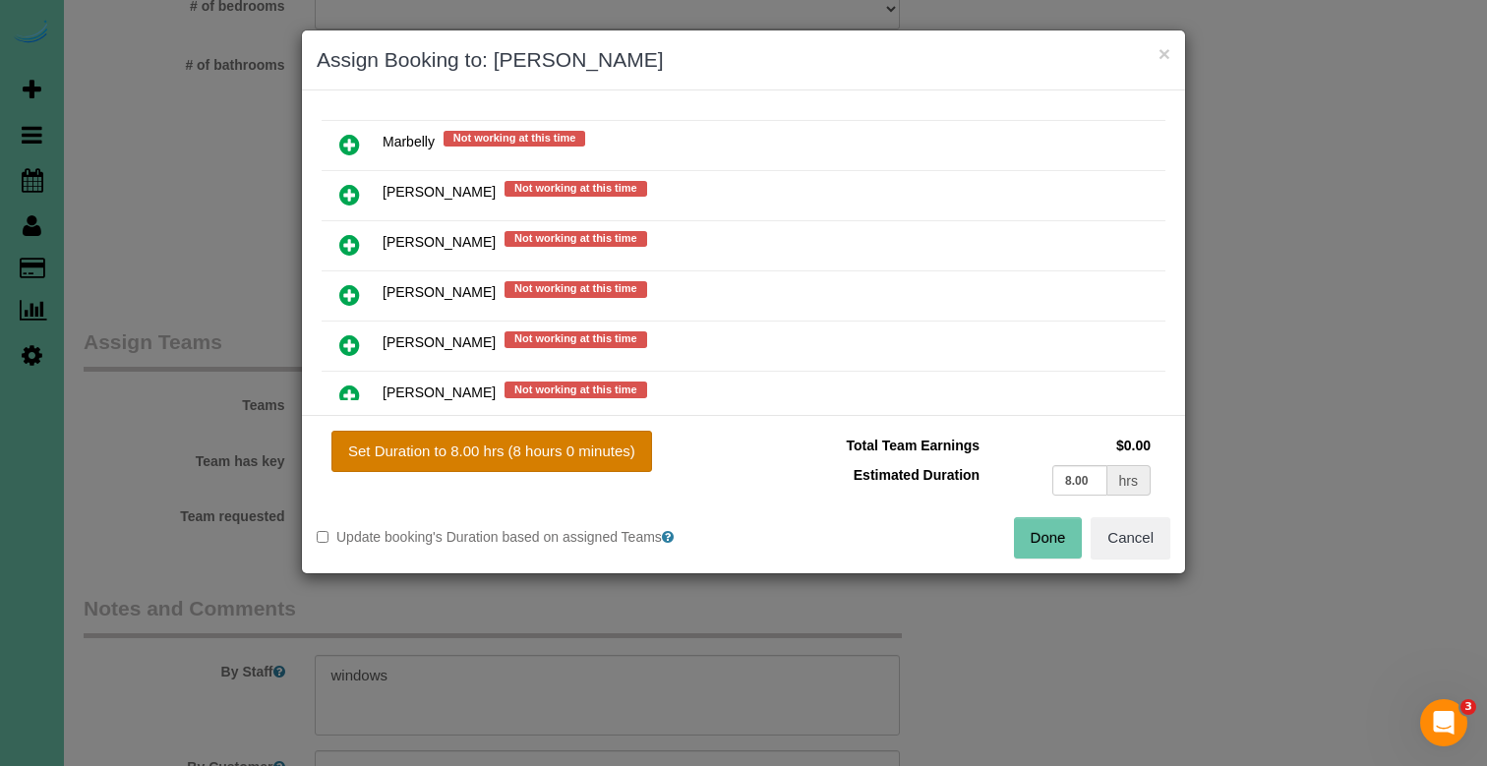
click at [456, 435] on button "Set Duration to 8.00 hrs (8 hours 0 minutes)" at bounding box center [491, 451] width 321 height 41
type input "8.00"
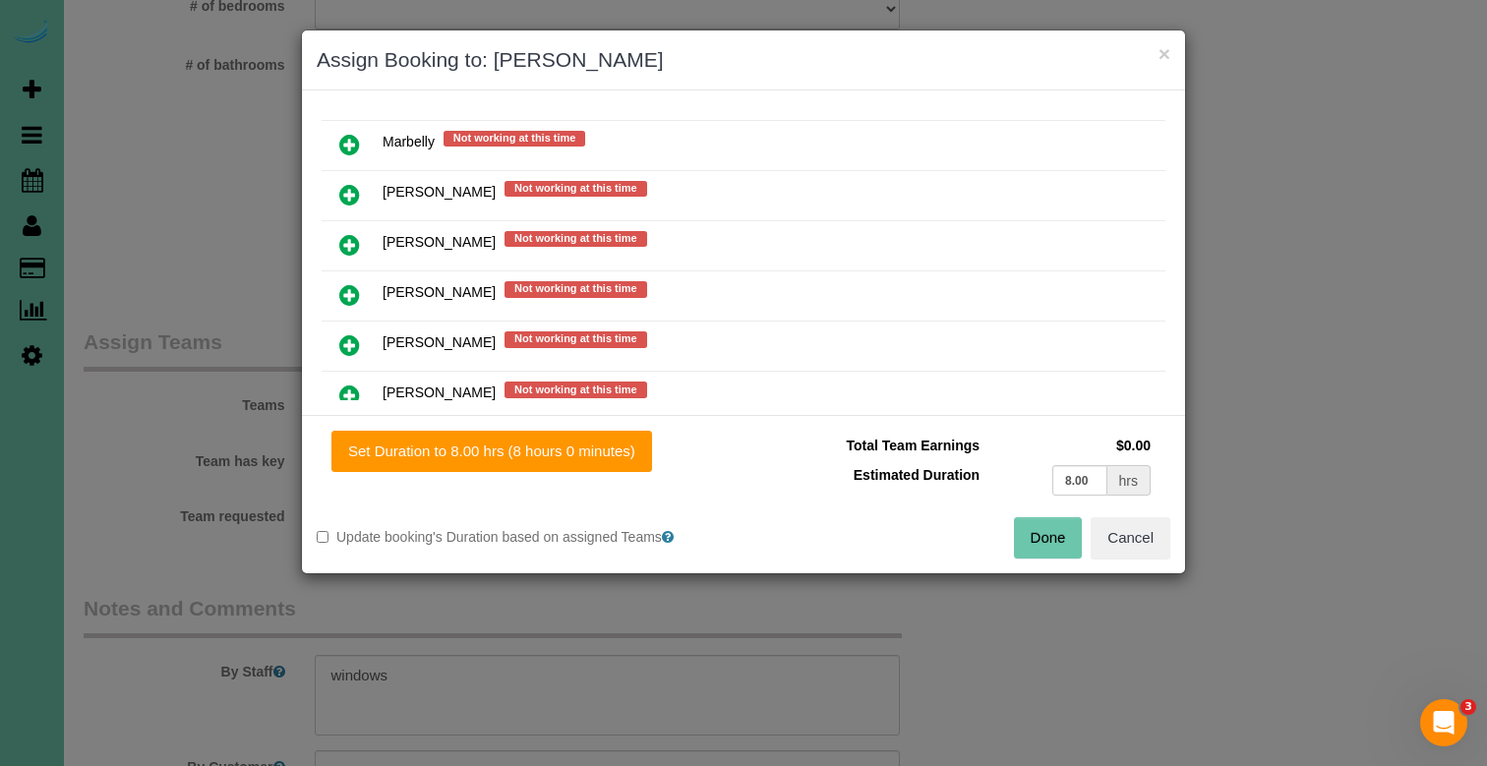
click at [1034, 536] on button "Done" at bounding box center [1048, 537] width 69 height 41
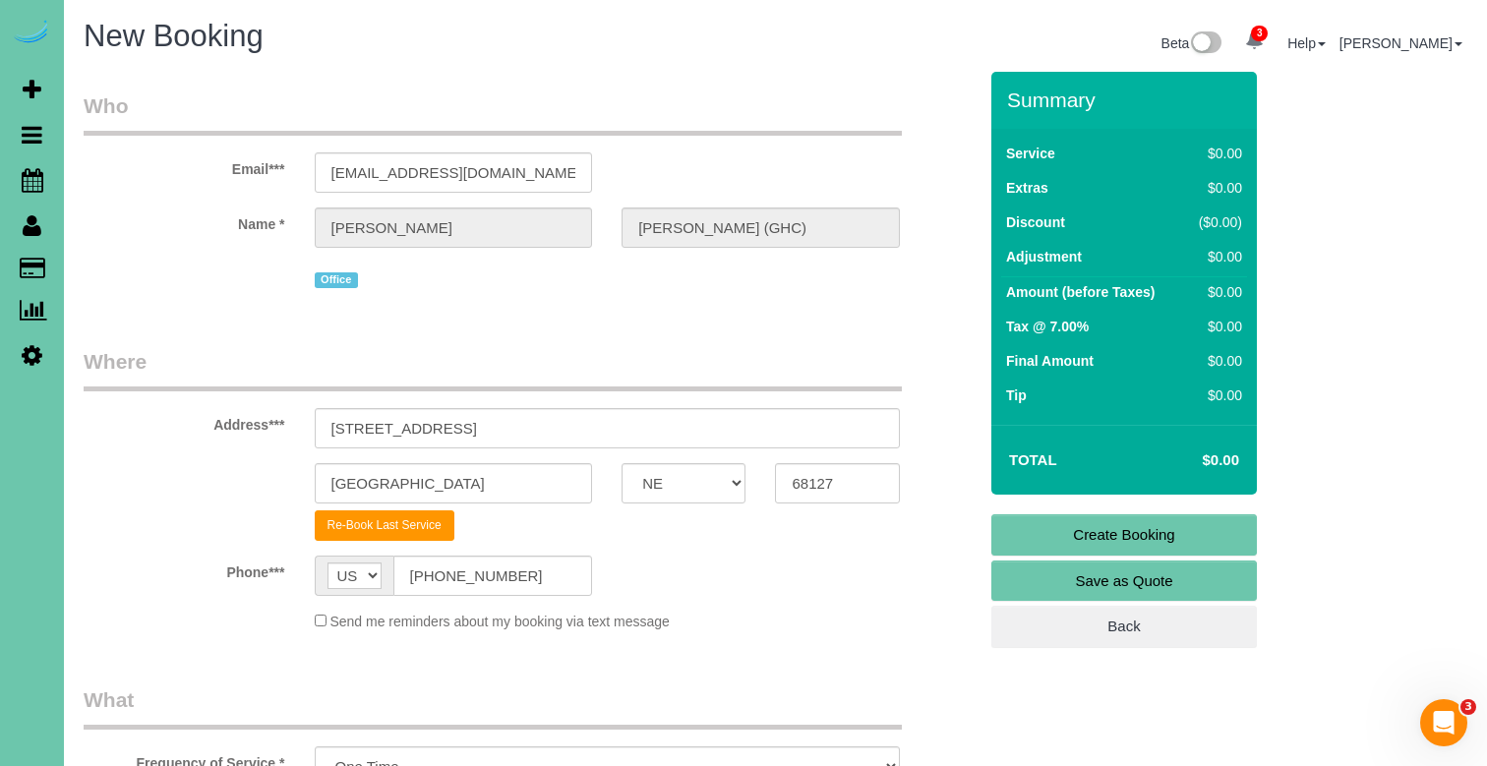
scroll to position [0, 0]
click at [1034, 536] on link "Create Booking" at bounding box center [1124, 534] width 266 height 41
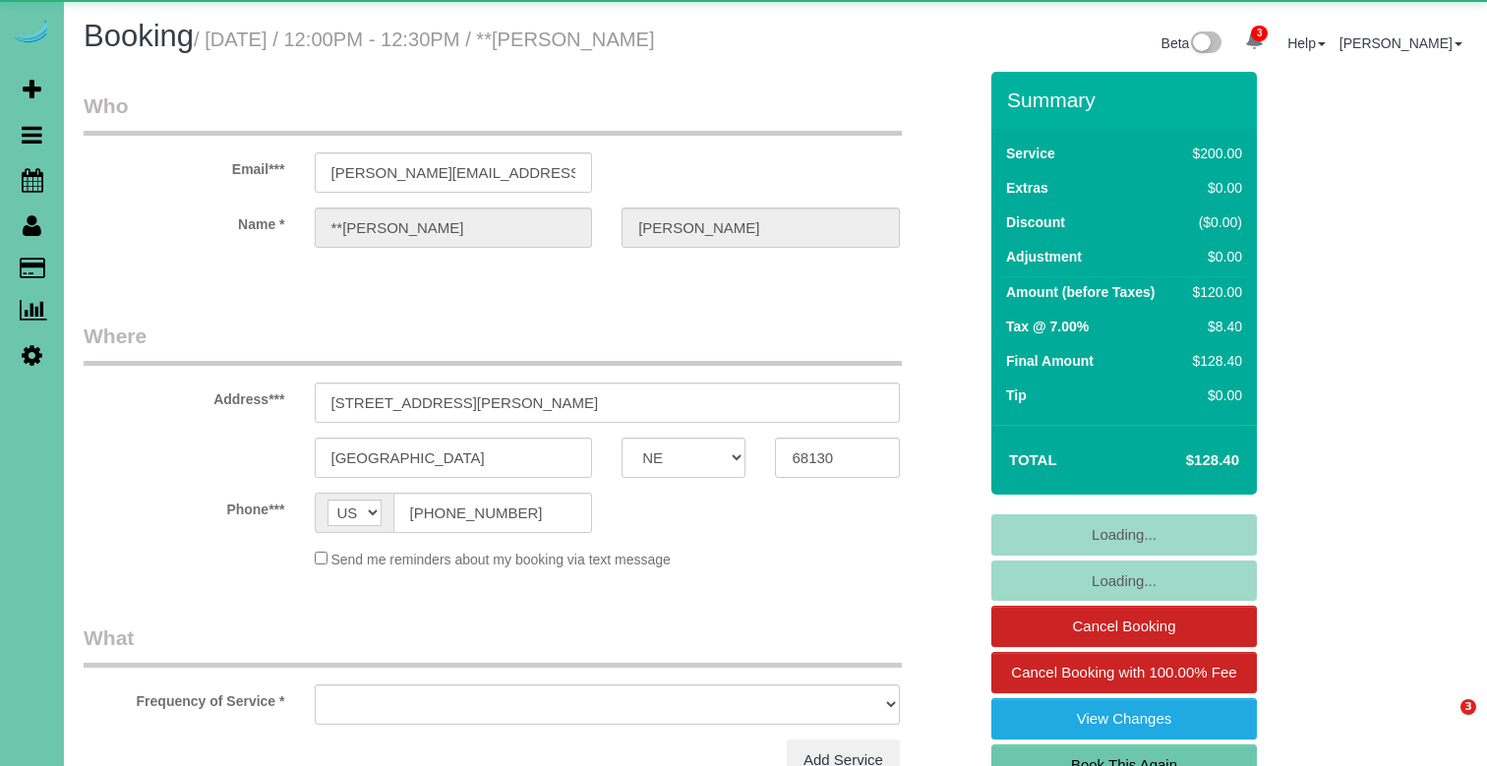
select select "NE"
select select "object:870"
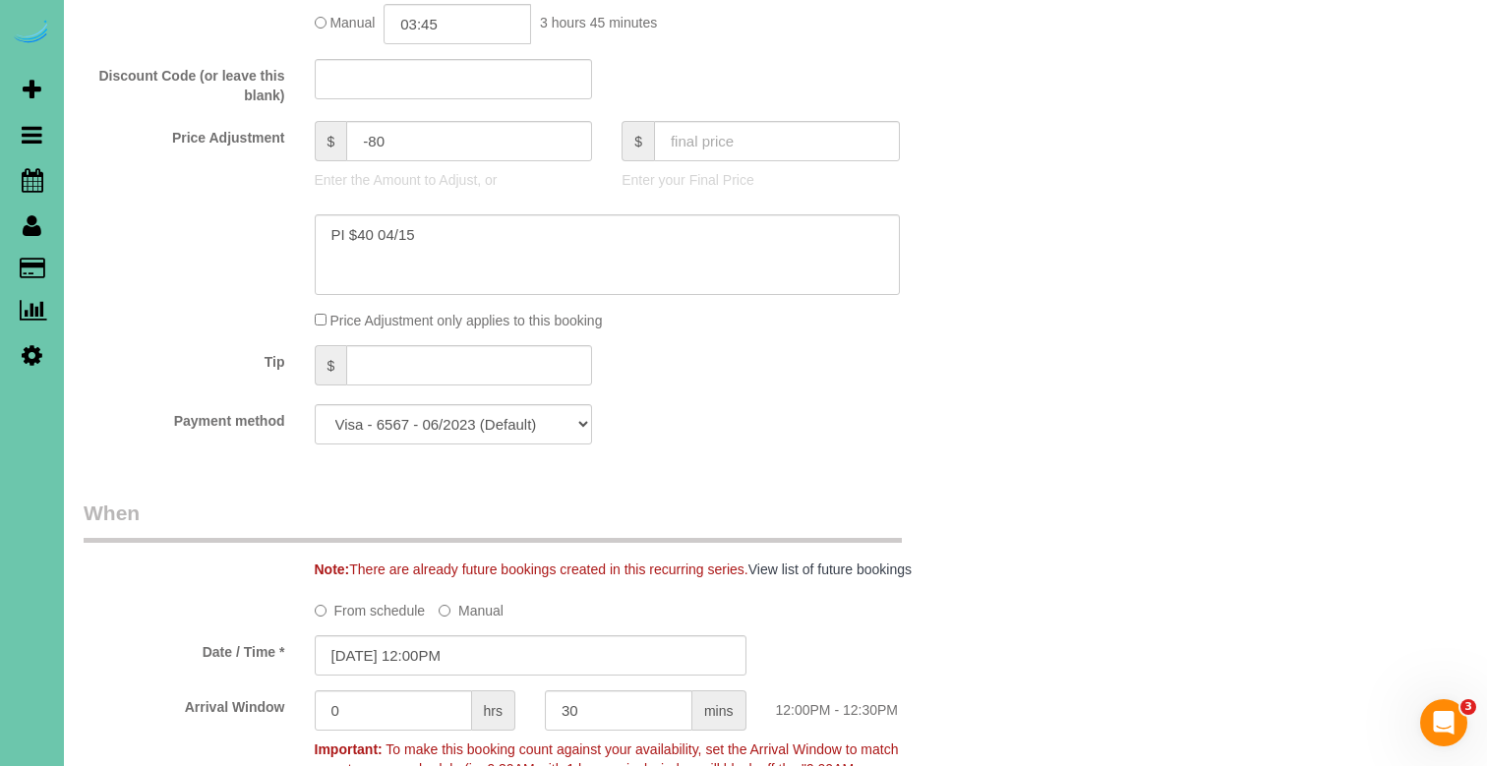
scroll to position [1004, 0]
click at [471, 642] on input "09/10/2025 12:00PM" at bounding box center [531, 653] width 432 height 40
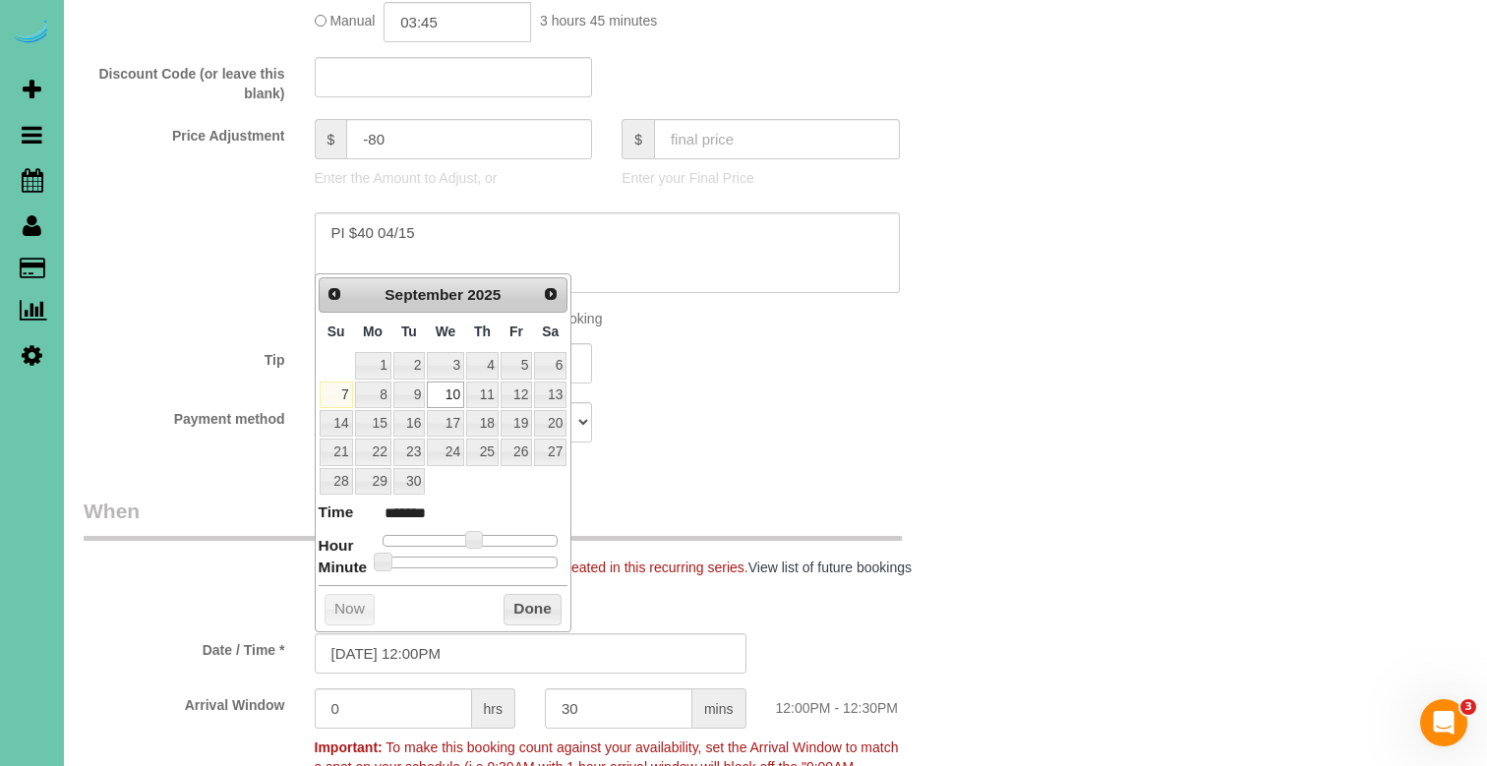
click at [978, 225] on div at bounding box center [530, 252] width 922 height 81
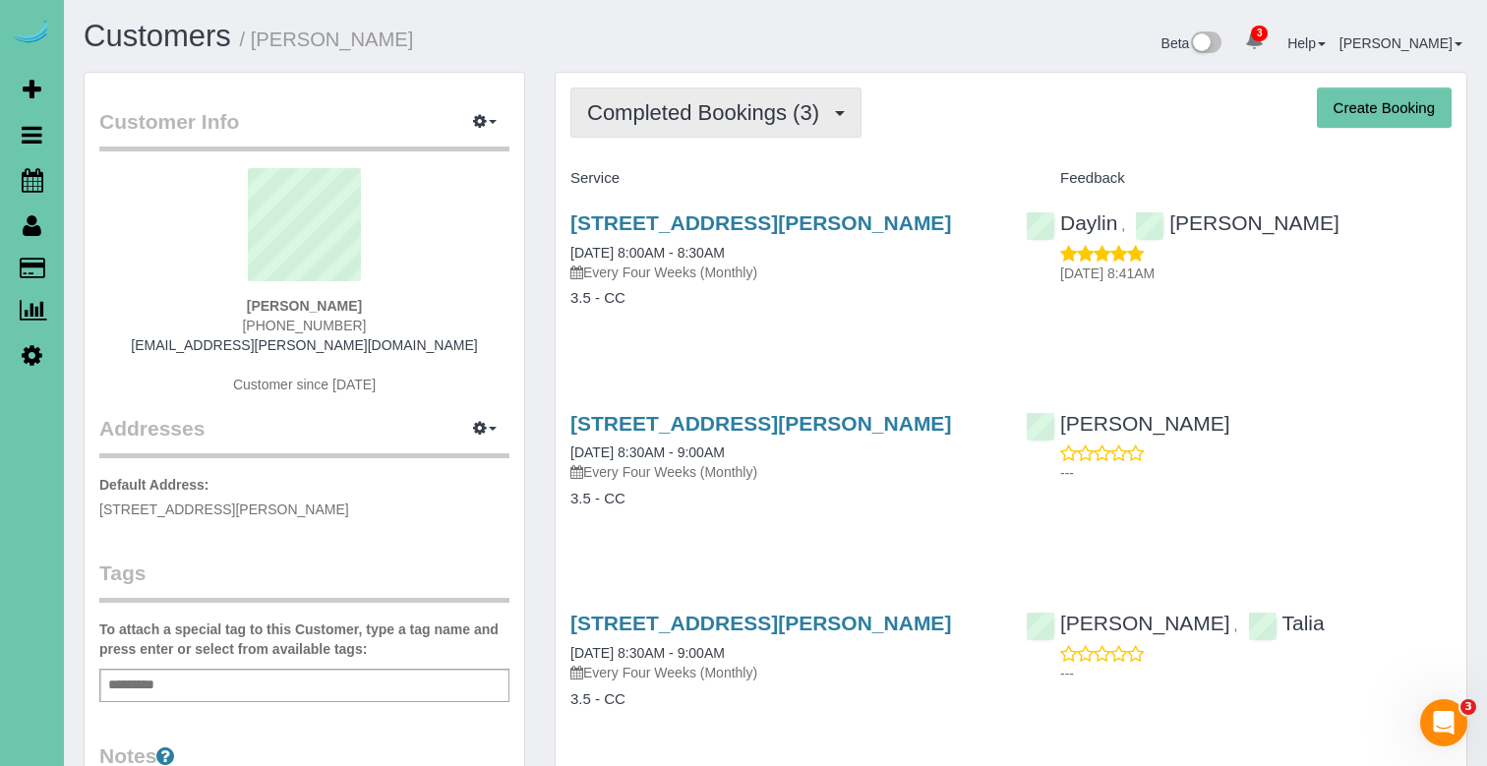
click at [766, 96] on button "Completed Bookings (3)" at bounding box center [715, 113] width 291 height 50
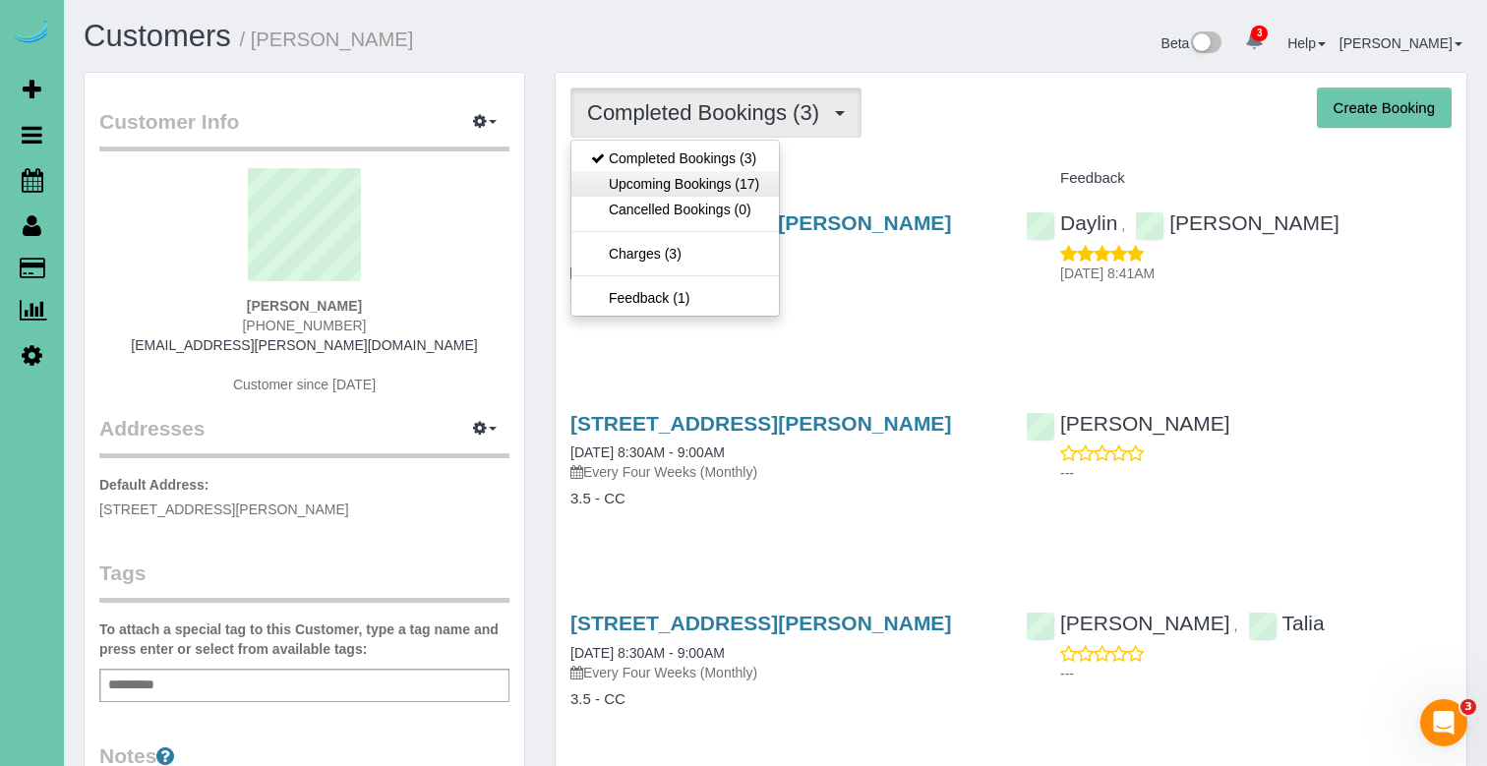
click at [714, 194] on link "Upcoming Bookings (17)" at bounding box center [674, 184] width 207 height 26
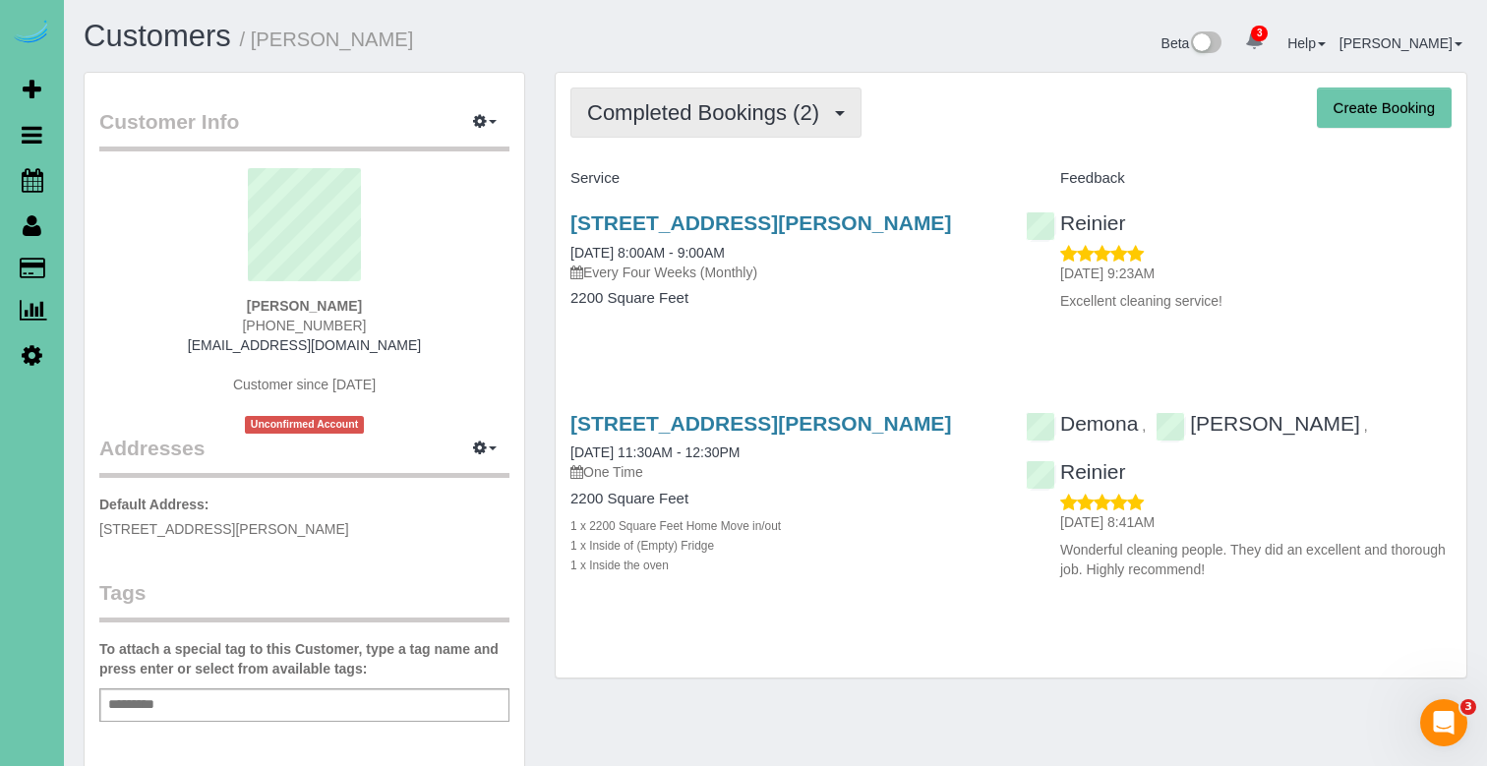
click at [745, 96] on button "Completed Bookings (2)" at bounding box center [715, 113] width 291 height 50
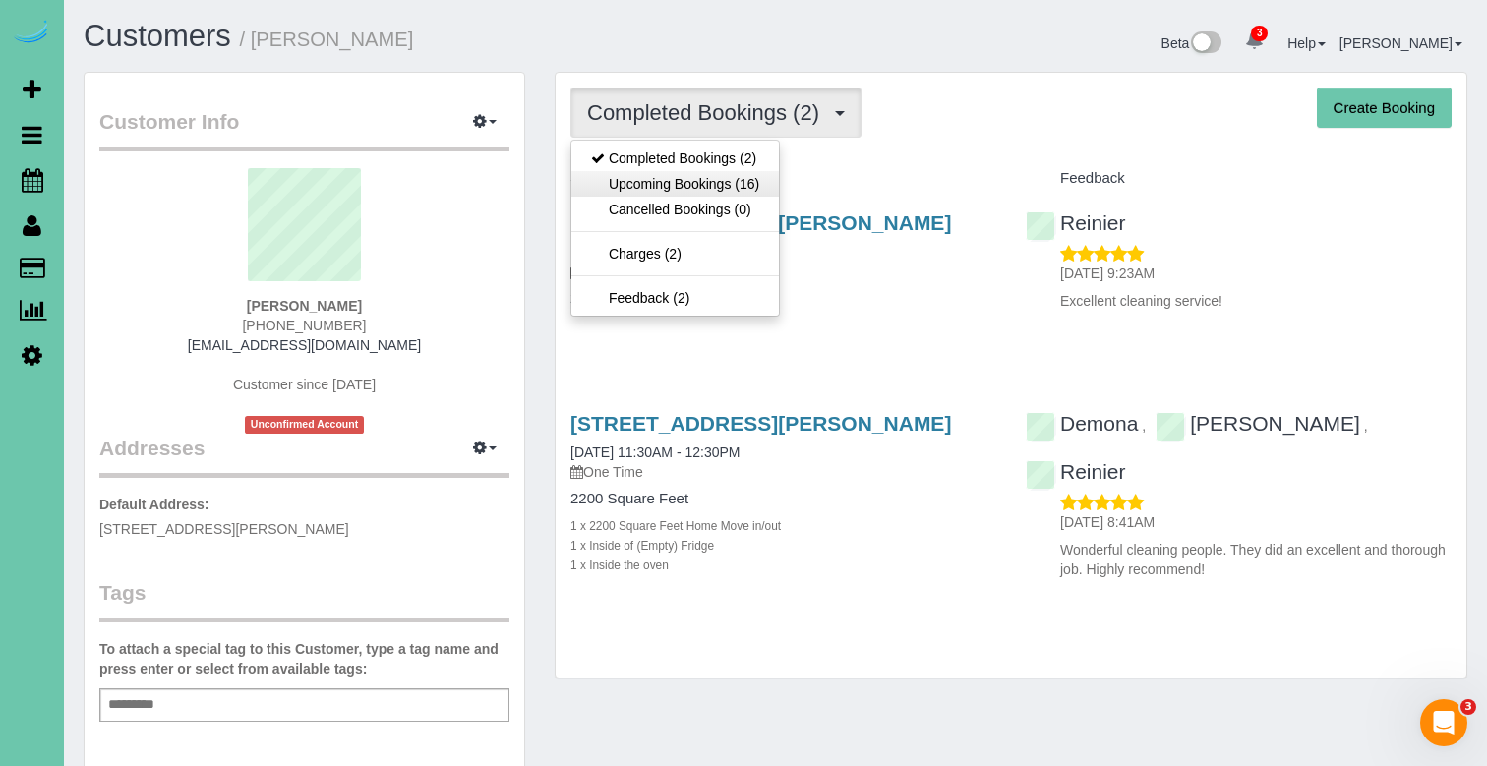
click at [738, 193] on link "Upcoming Bookings (16)" at bounding box center [674, 184] width 207 height 26
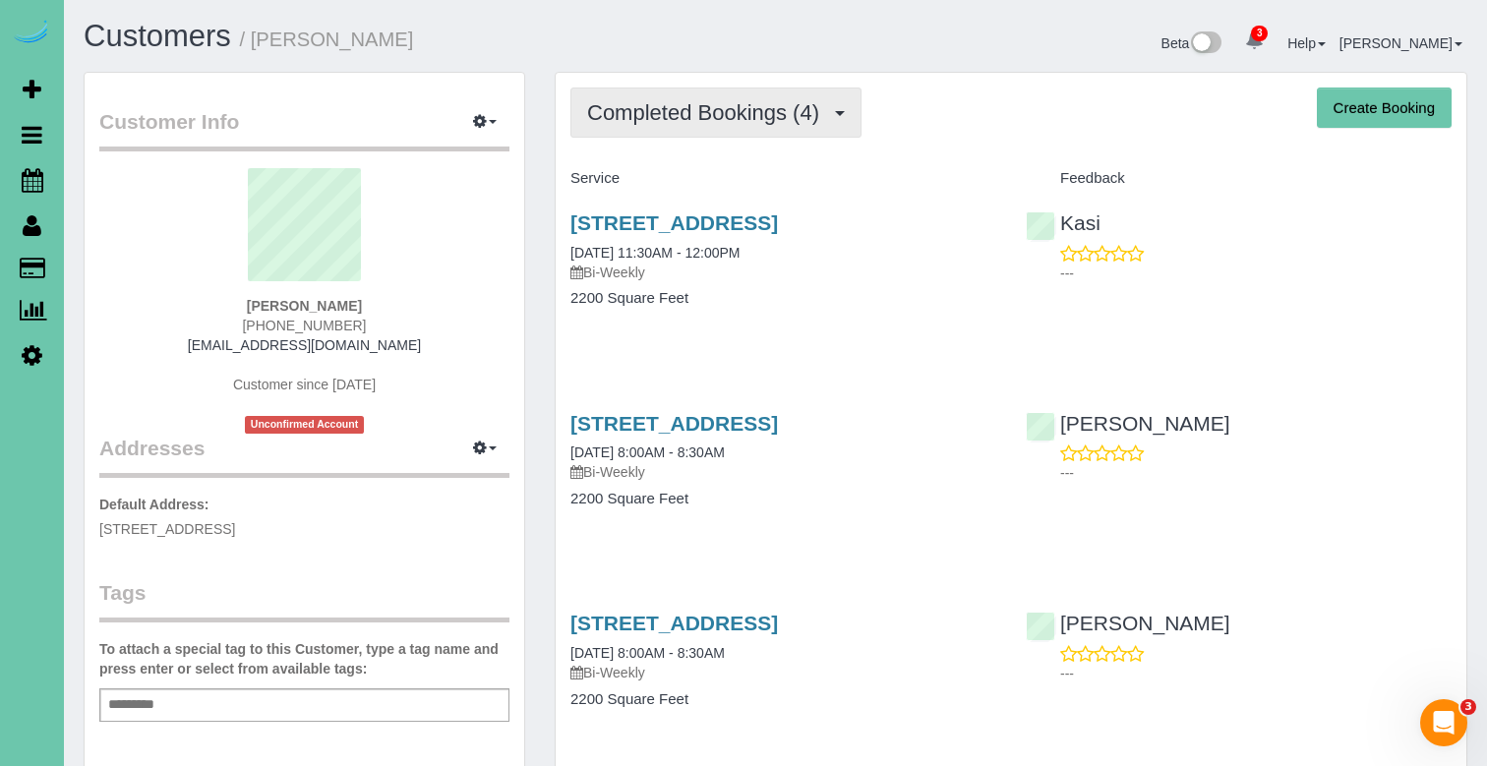
click at [812, 132] on button "Completed Bookings (4)" at bounding box center [715, 113] width 291 height 50
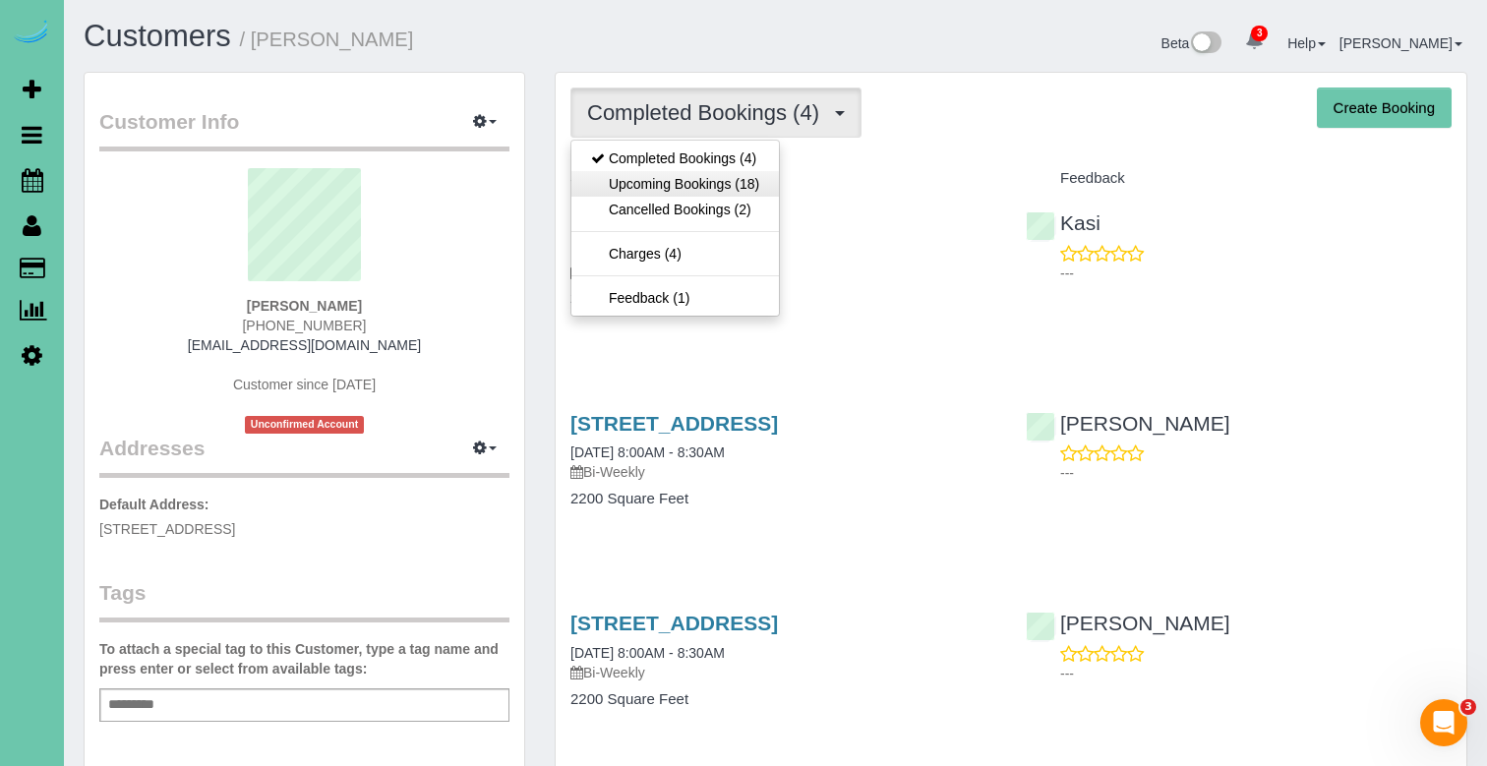
click at [743, 188] on link "Upcoming Bookings (18)" at bounding box center [674, 184] width 207 height 26
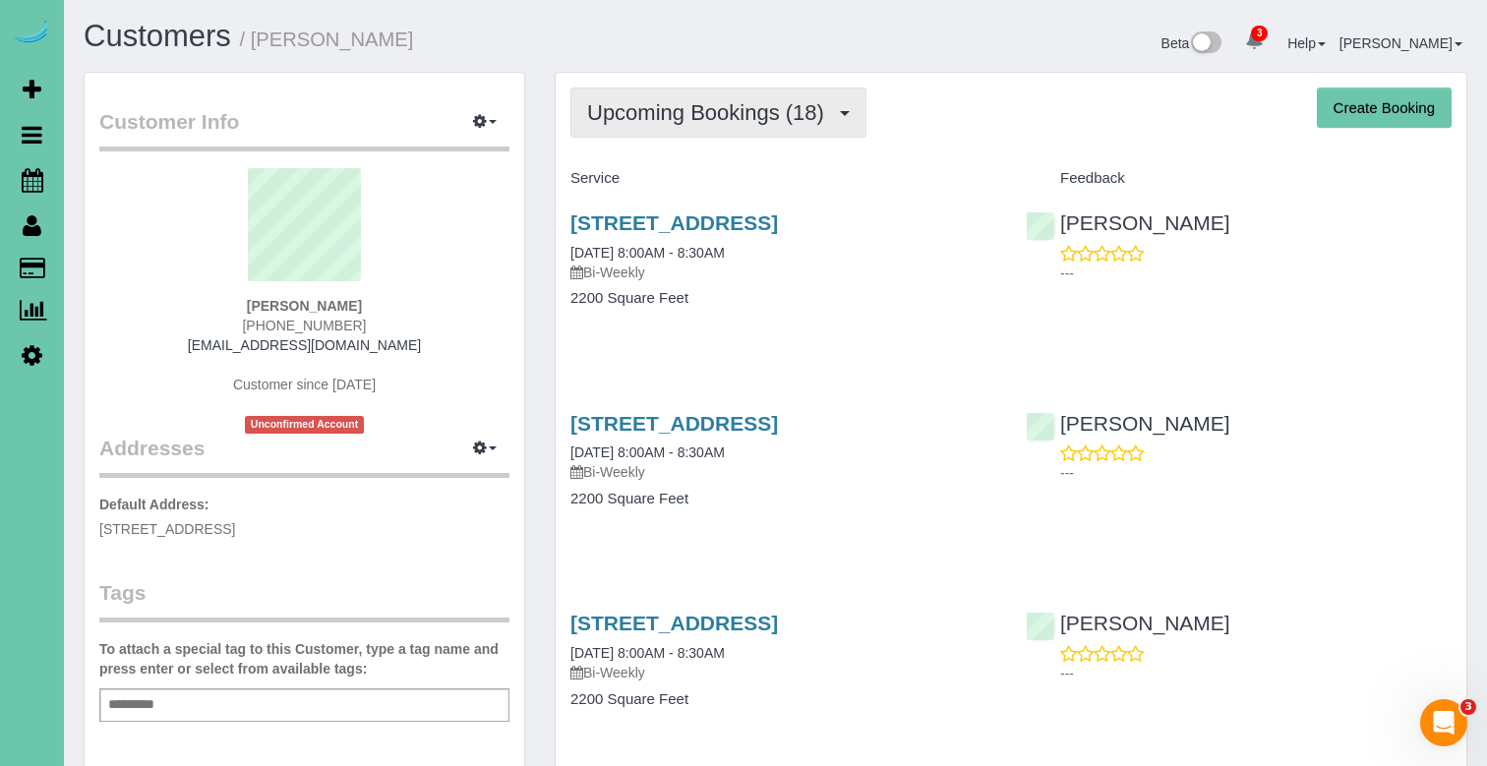
click at [796, 120] on span "Upcoming Bookings (18)" at bounding box center [710, 112] width 247 height 25
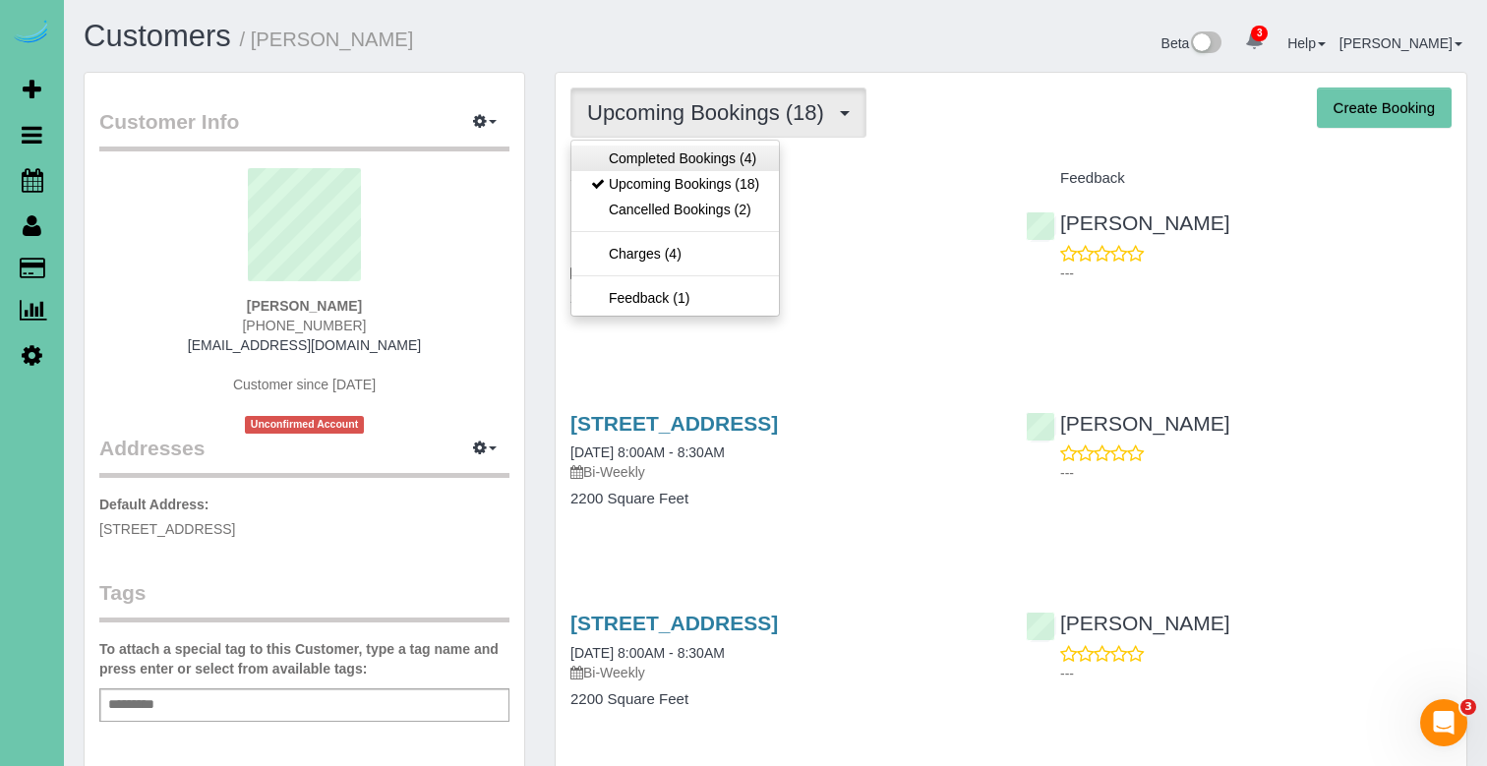
click at [745, 160] on link "Completed Bookings (4)" at bounding box center [674, 159] width 207 height 26
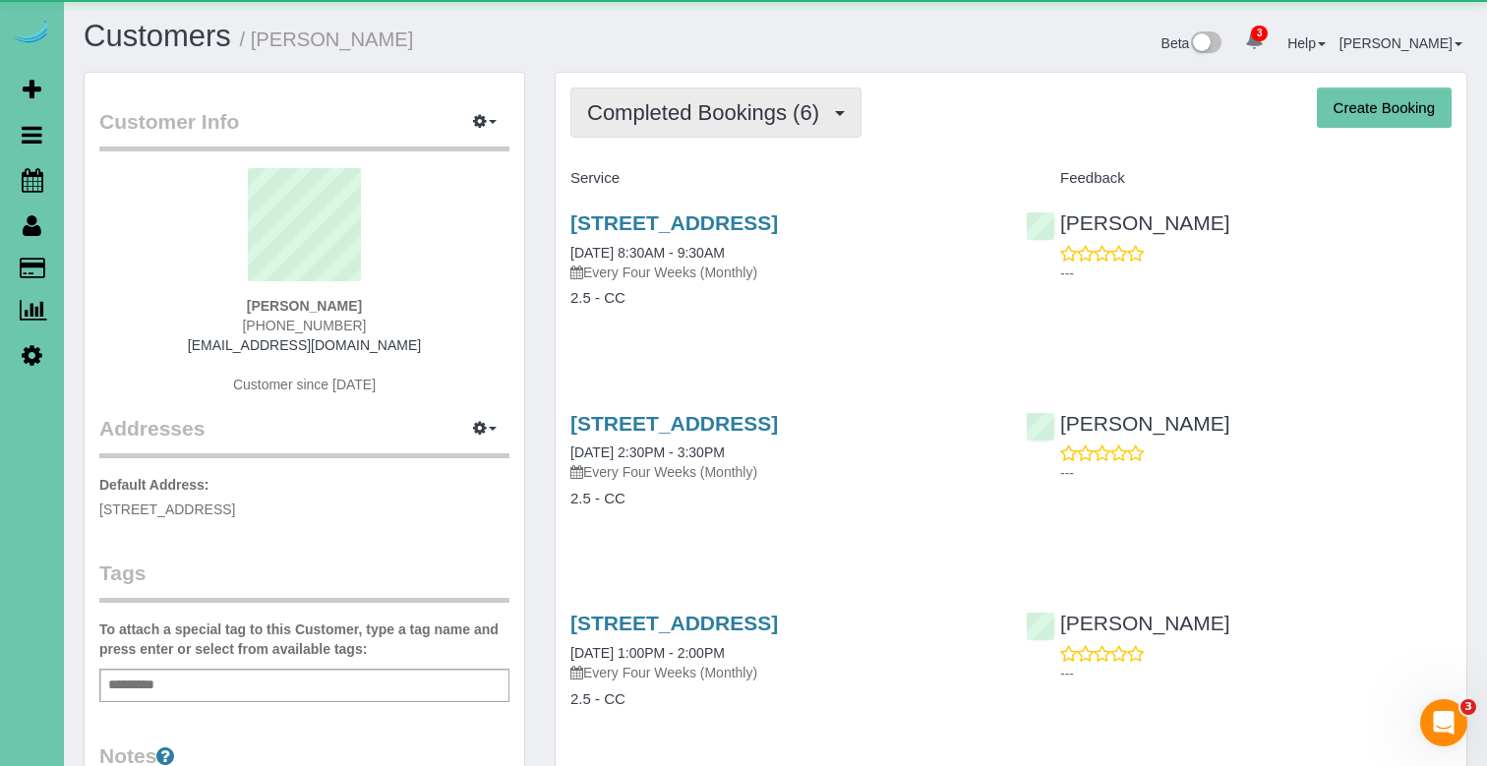
click at [683, 111] on span "Completed Bookings (6)" at bounding box center [708, 112] width 242 height 25
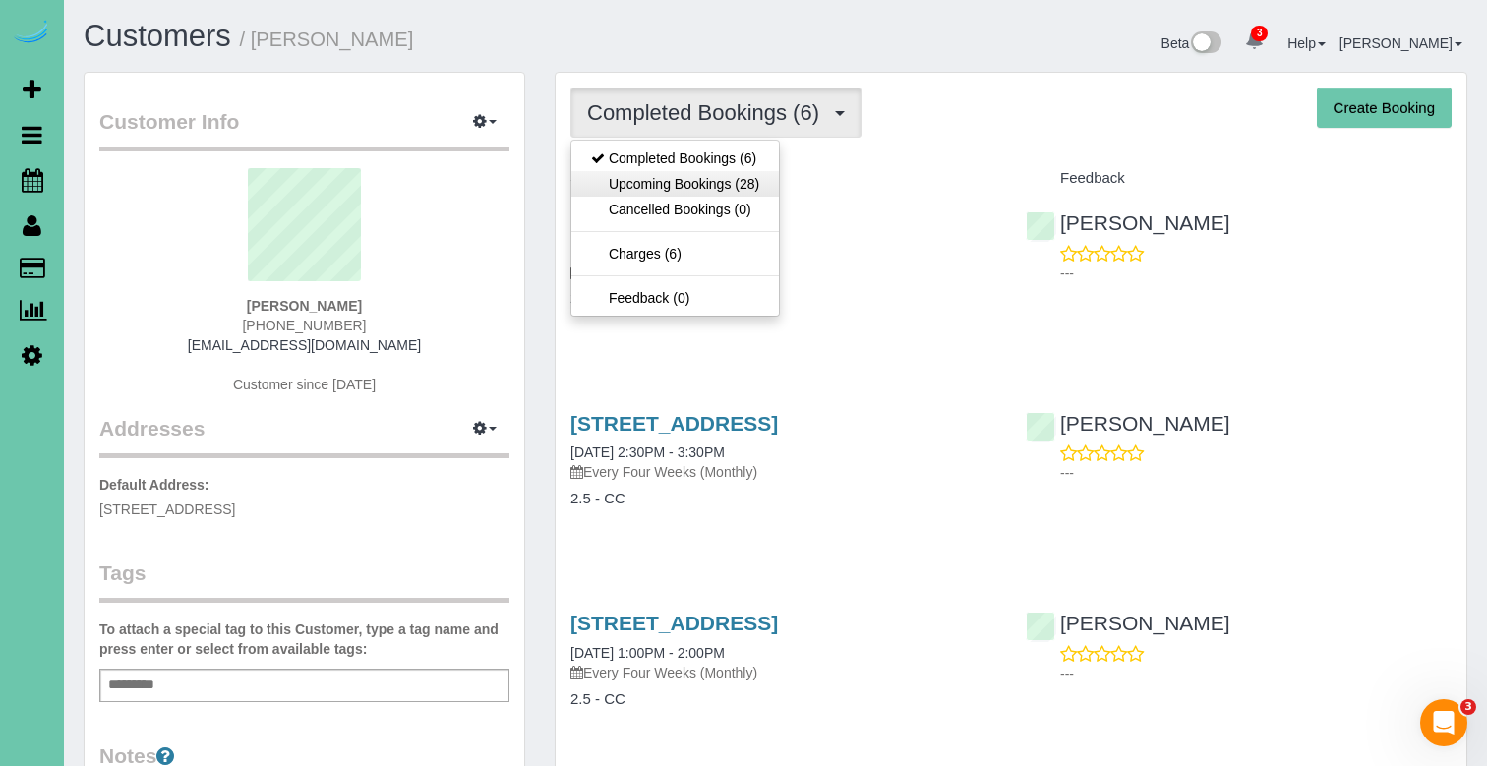
click at [679, 180] on link "Upcoming Bookings (28)" at bounding box center [674, 184] width 207 height 26
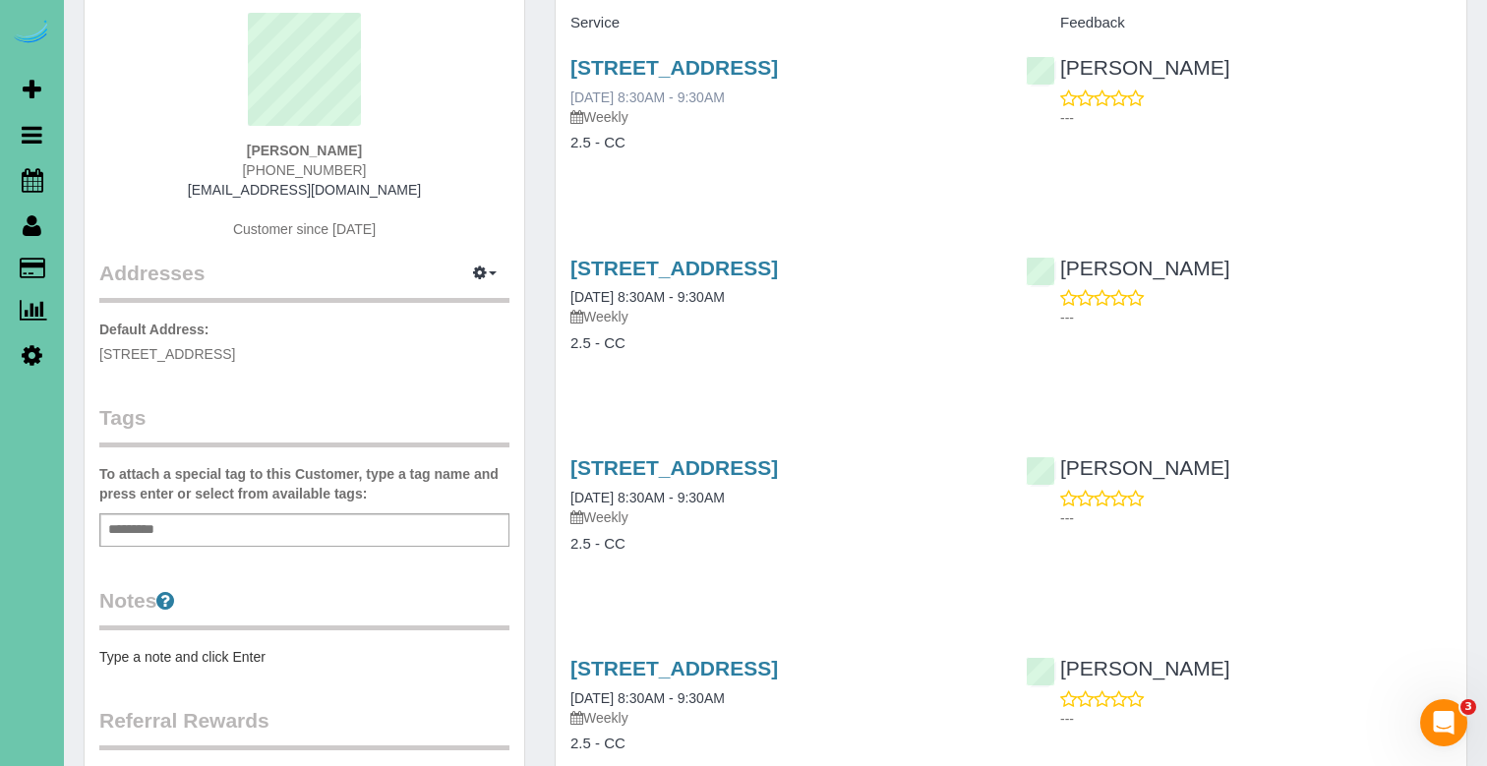
scroll to position [157, 0]
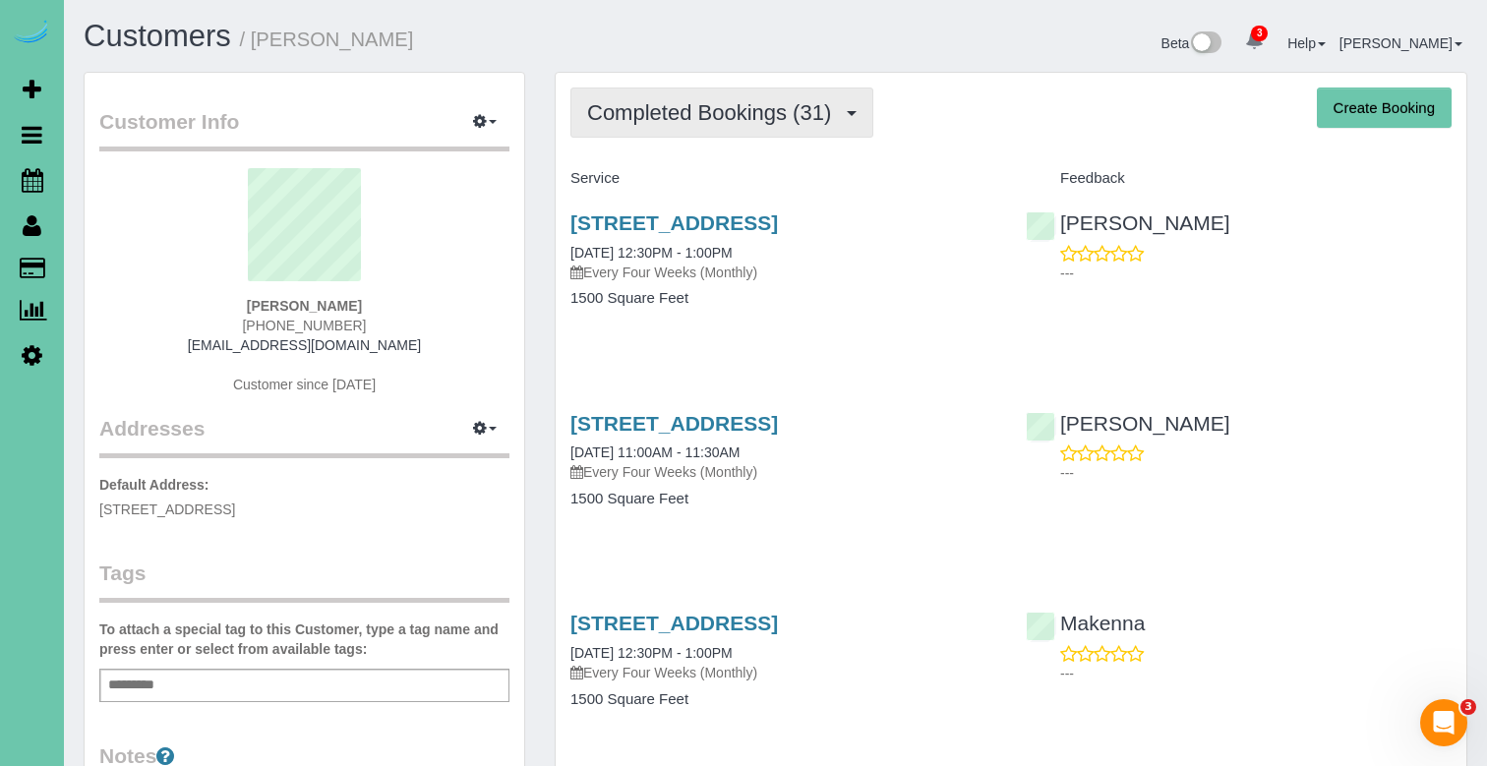
click at [657, 115] on span "Completed Bookings (31)" at bounding box center [714, 112] width 254 height 25
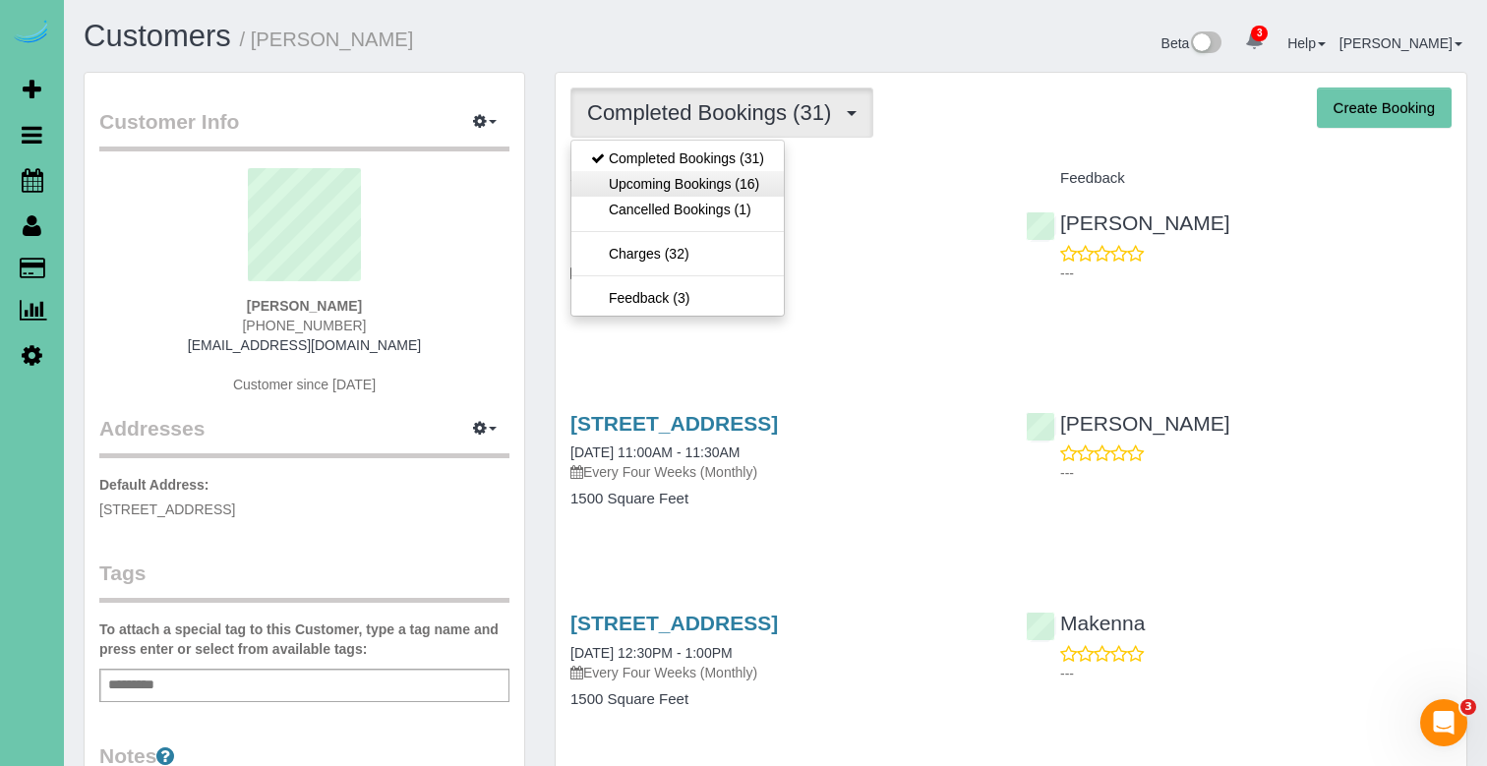
click at [662, 179] on link "Upcoming Bookings (16)" at bounding box center [677, 184] width 212 height 26
